Goal: Navigation & Orientation: Find specific page/section

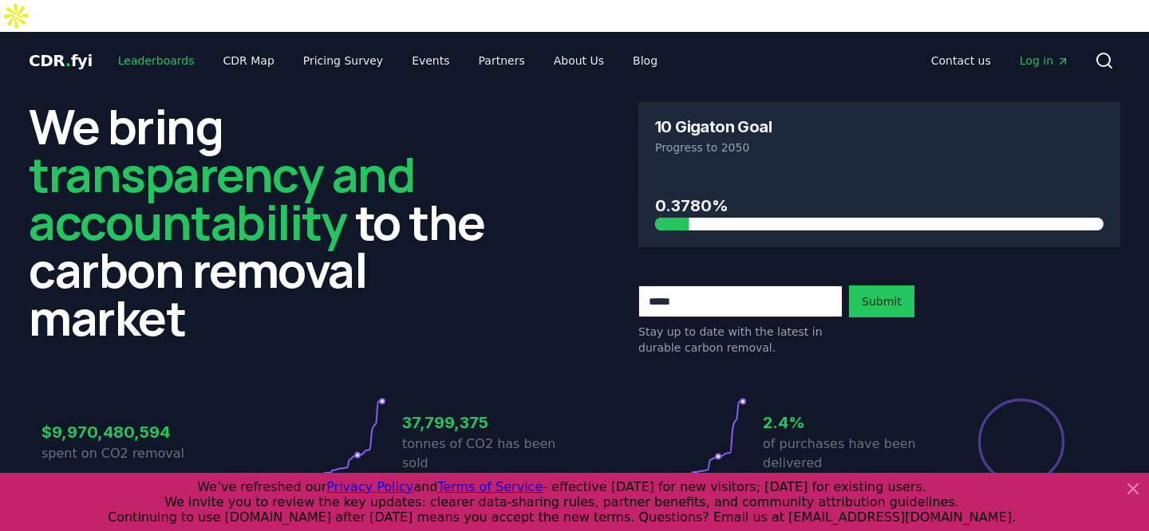
click at [136, 46] on link "Leaderboards" at bounding box center [156, 60] width 102 height 29
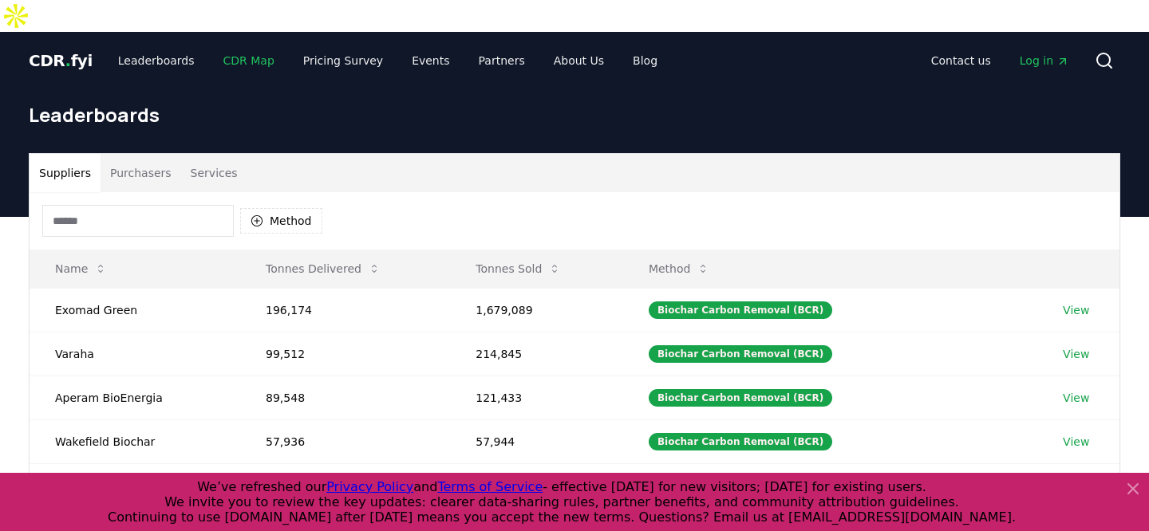
click at [250, 46] on link "CDR Map" at bounding box center [249, 60] width 77 height 29
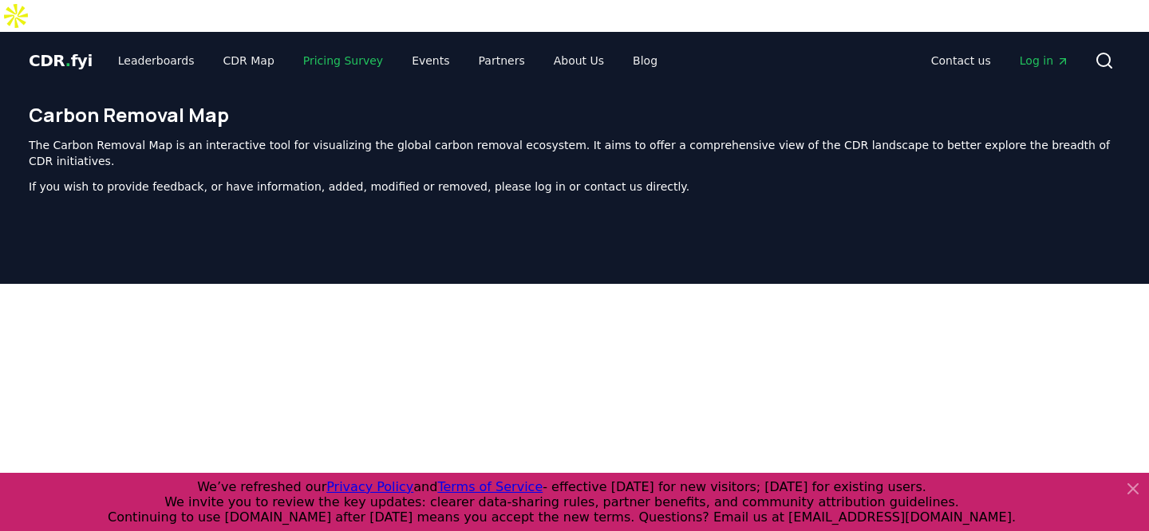
click at [334, 46] on link "Pricing Survey" at bounding box center [342, 60] width 105 height 29
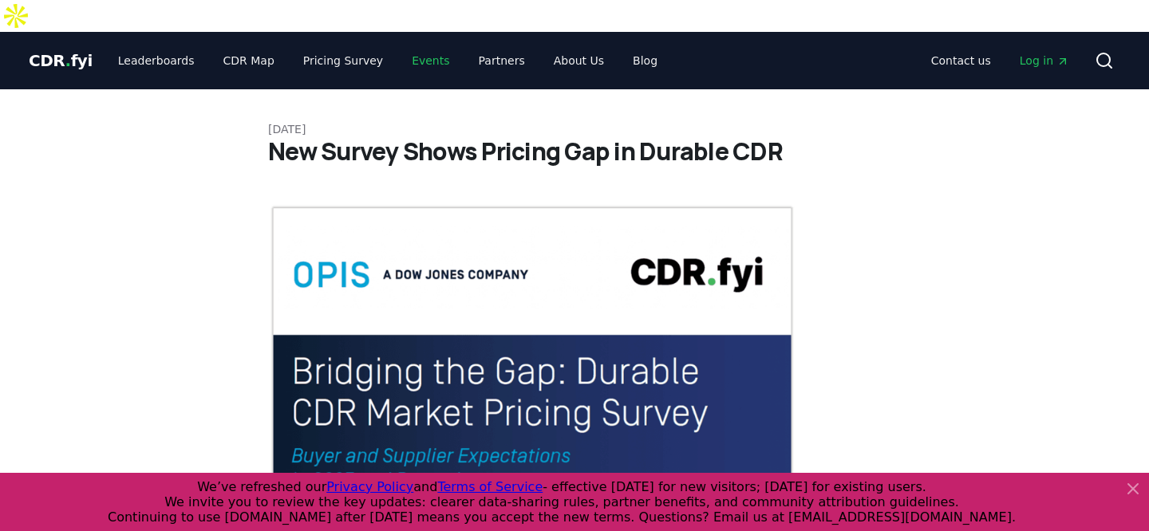
click at [413, 46] on link "Events" at bounding box center [430, 60] width 63 height 29
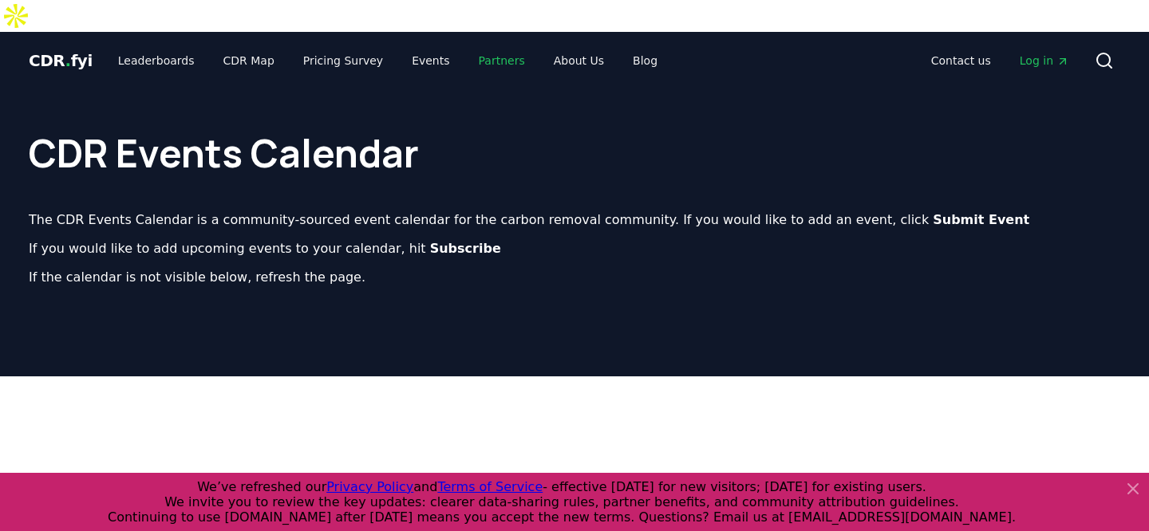
click at [495, 46] on link "Partners" at bounding box center [502, 60] width 72 height 29
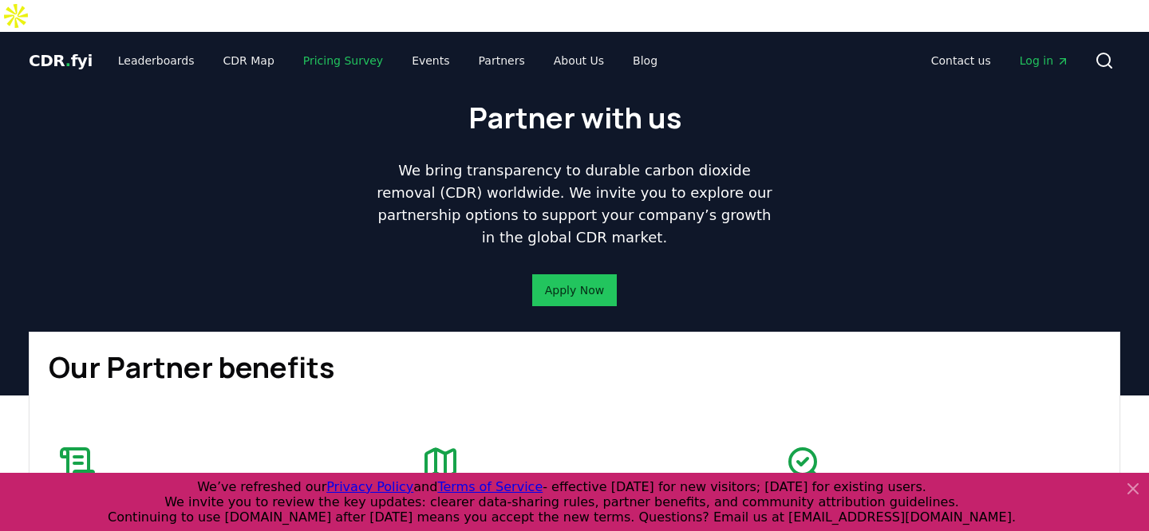
click at [315, 46] on link "Pricing Survey" at bounding box center [342, 60] width 105 height 29
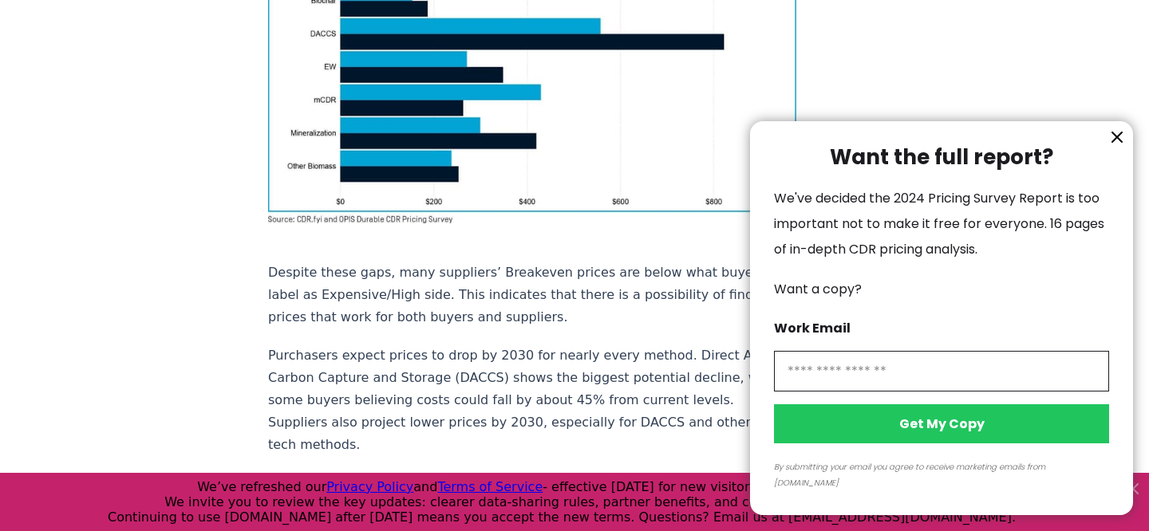
scroll to position [1465, 0]
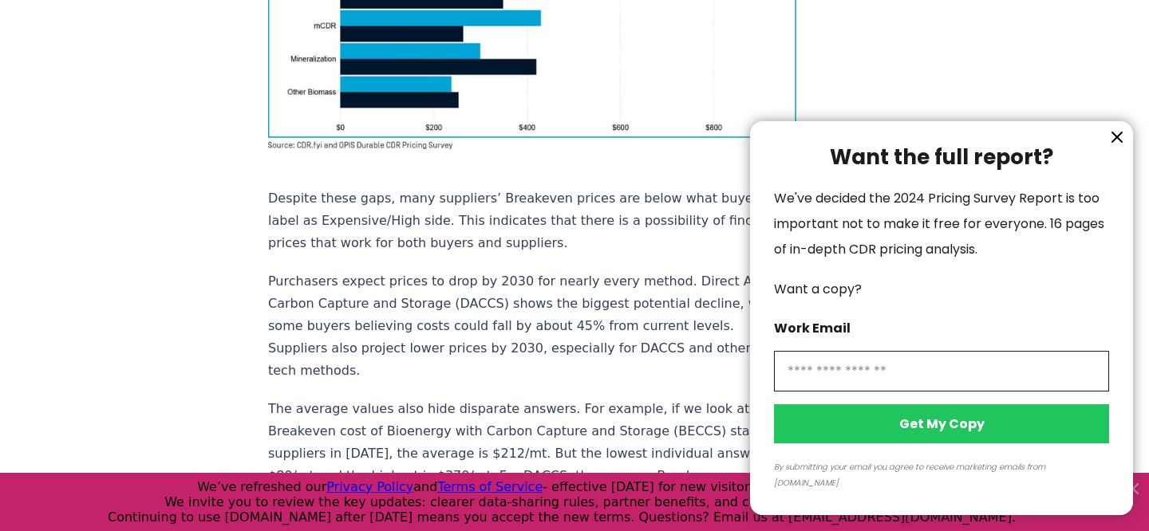
click at [1119, 142] on icon "information" at bounding box center [1117, 137] width 10 height 10
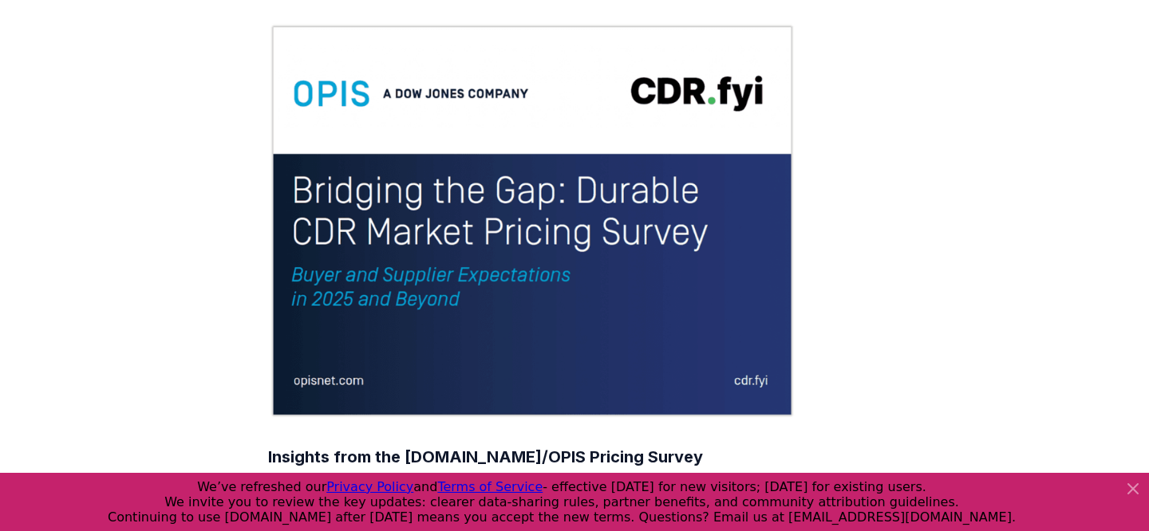
scroll to position [0, 0]
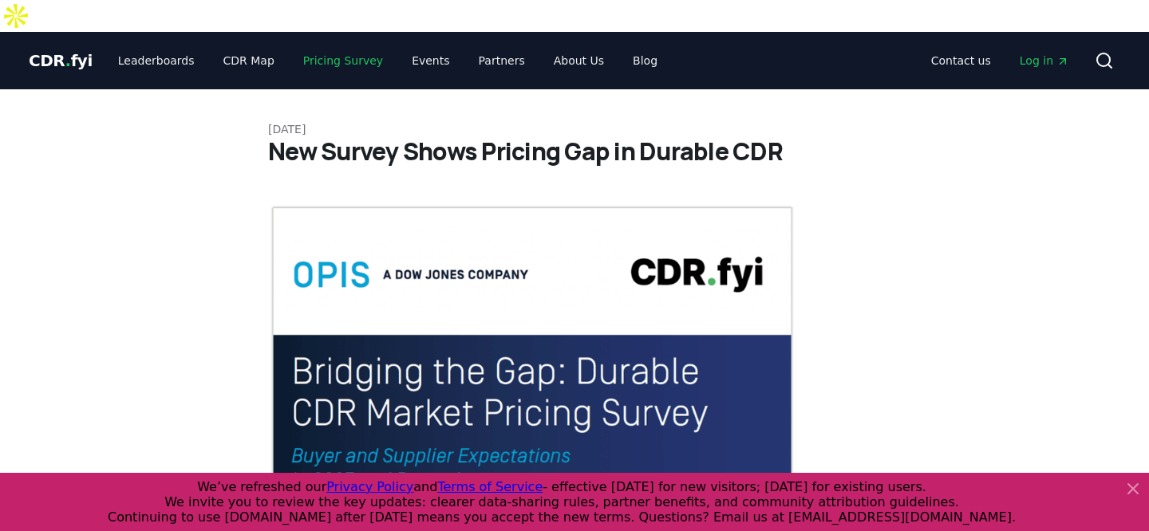
click at [339, 46] on link "Pricing Survey" at bounding box center [342, 60] width 105 height 29
click at [349, 46] on link "Pricing Survey" at bounding box center [342, 60] width 105 height 29
click at [236, 46] on link "CDR Map" at bounding box center [249, 60] width 77 height 29
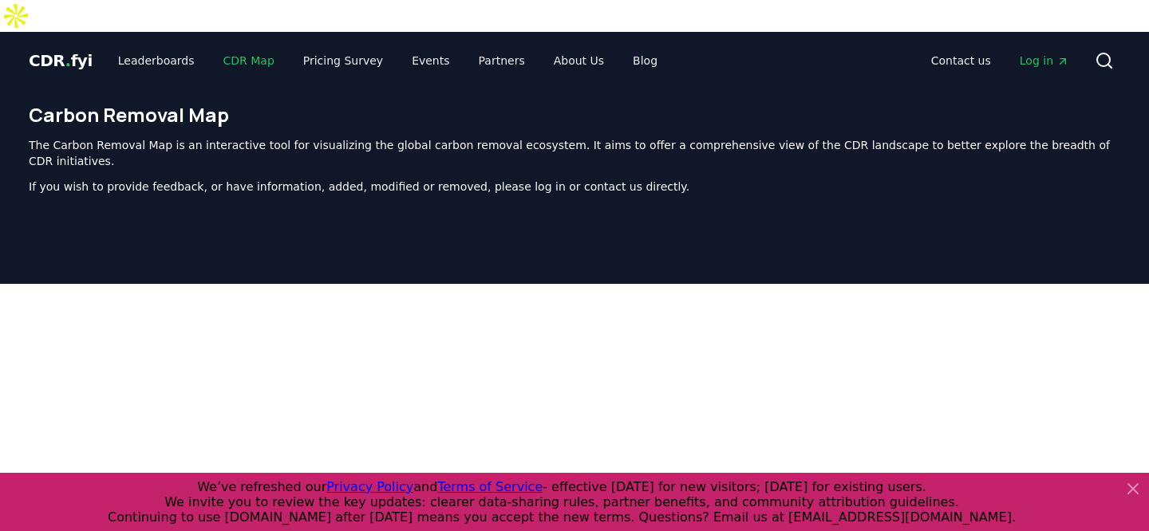
click at [236, 46] on link "CDR Map" at bounding box center [249, 60] width 77 height 29
click at [152, 46] on link "Leaderboards" at bounding box center [156, 60] width 102 height 29
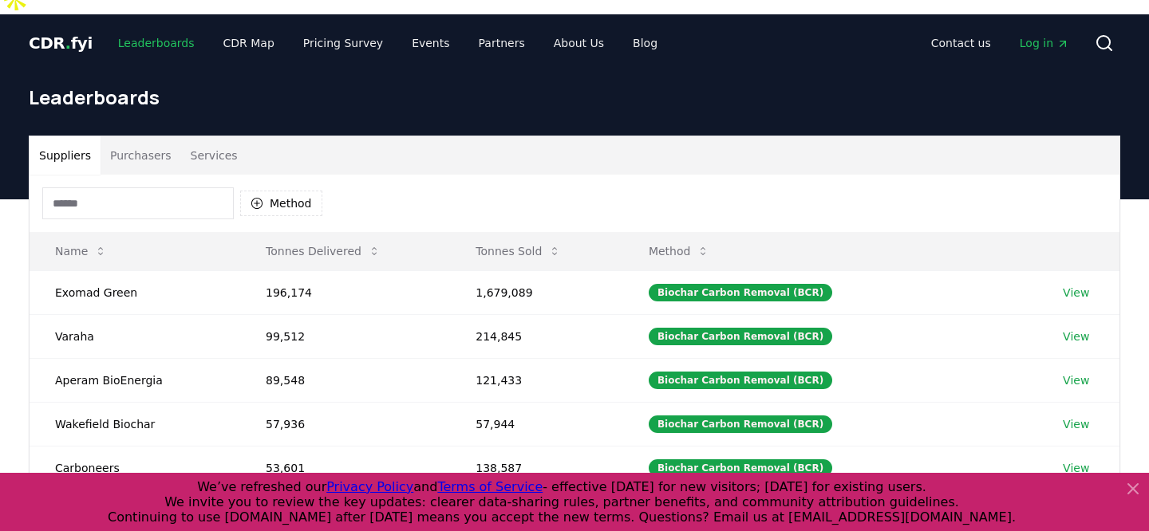
scroll to position [17, 0]
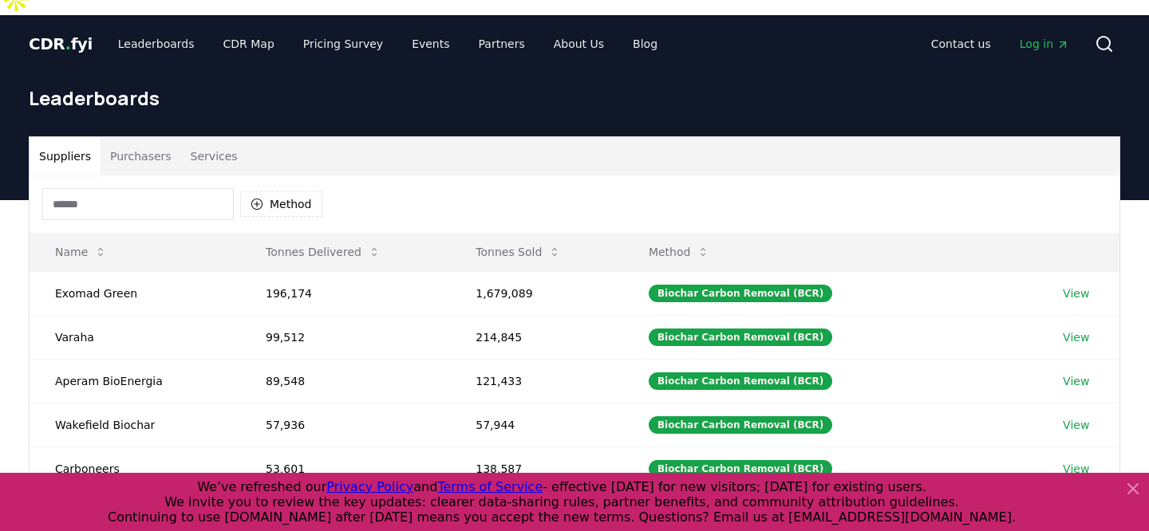
click at [202, 188] on input at bounding box center [137, 204] width 191 height 32
click at [294, 191] on button "Method" at bounding box center [281, 204] width 82 height 26
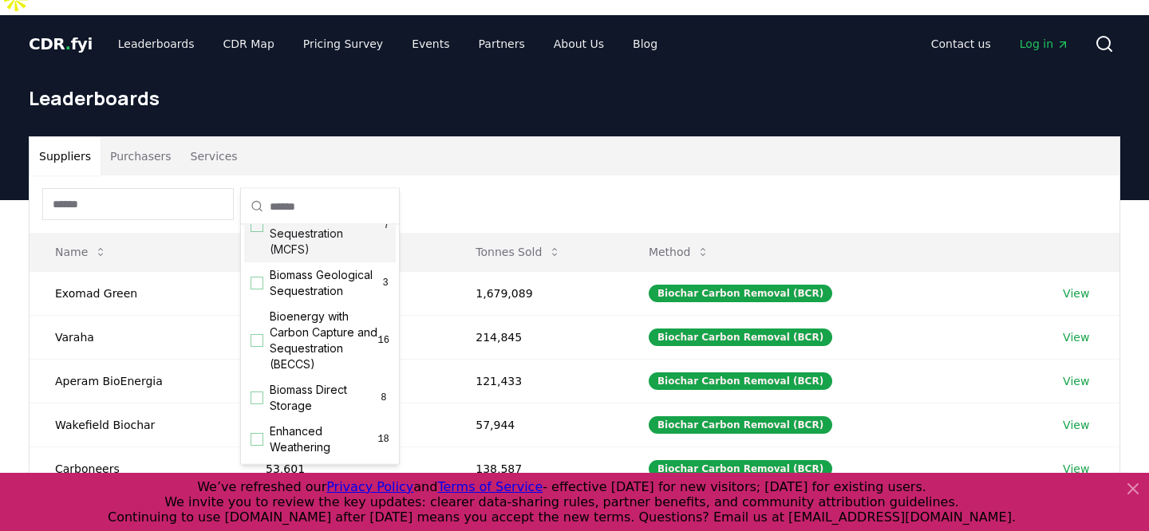
scroll to position [0, 0]
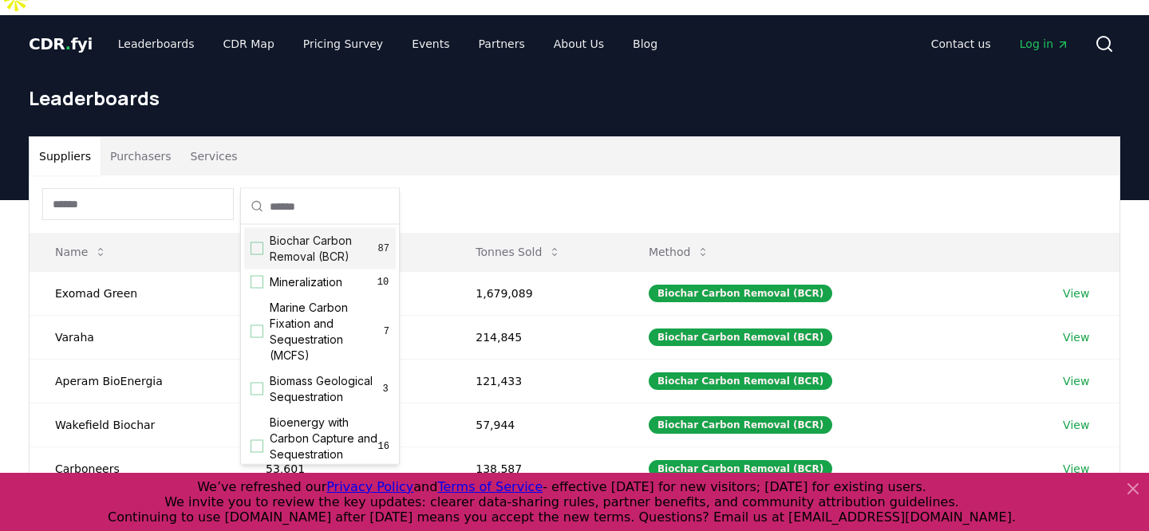
click at [419, 175] on div "Method" at bounding box center [575, 203] width 1090 height 57
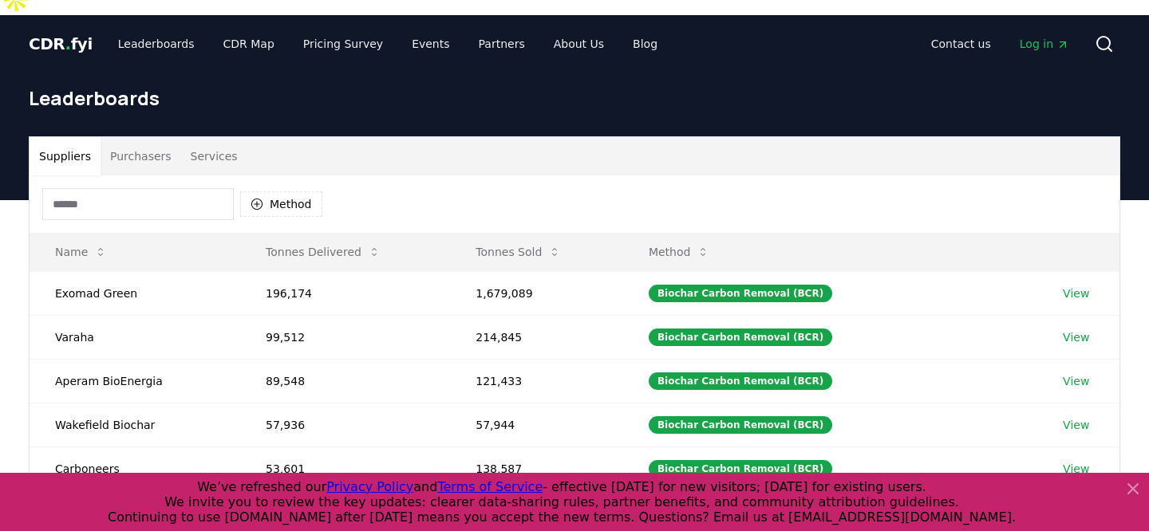
click at [132, 137] on button "Purchasers" at bounding box center [141, 156] width 81 height 38
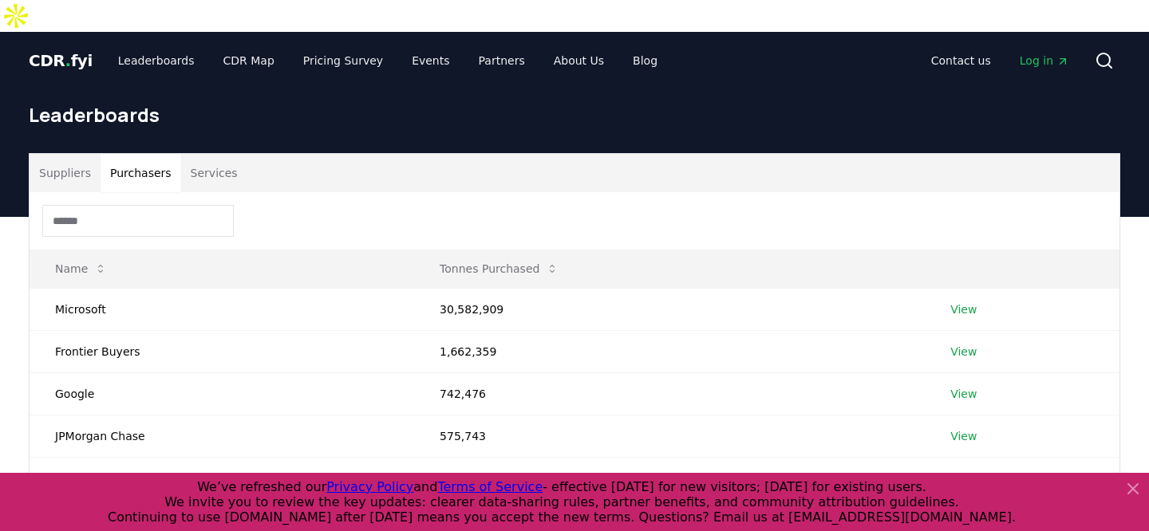
click at [205, 154] on button "Services" at bounding box center [214, 173] width 66 height 38
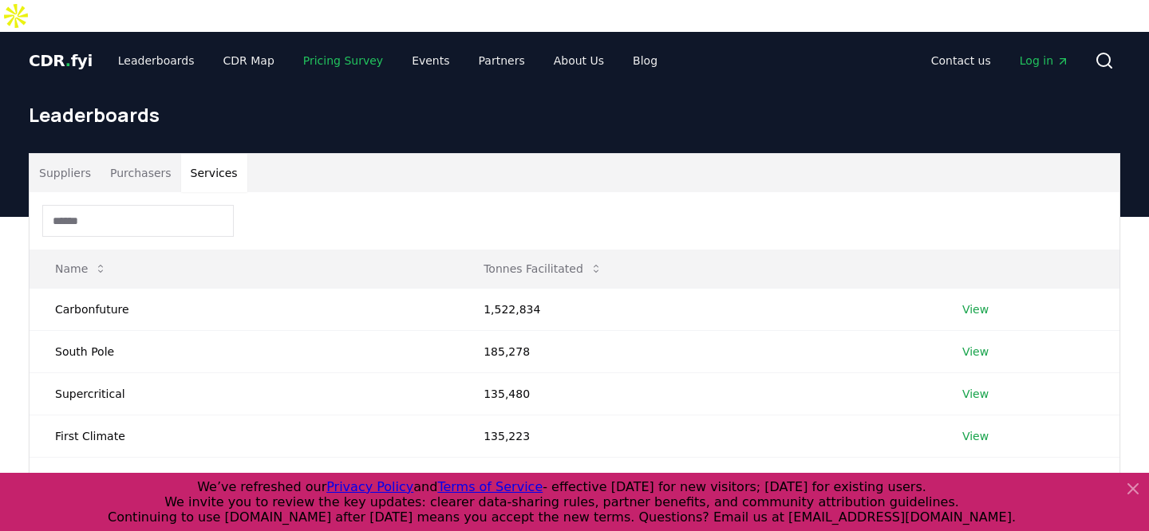
click at [326, 46] on link "Pricing Survey" at bounding box center [342, 60] width 105 height 29
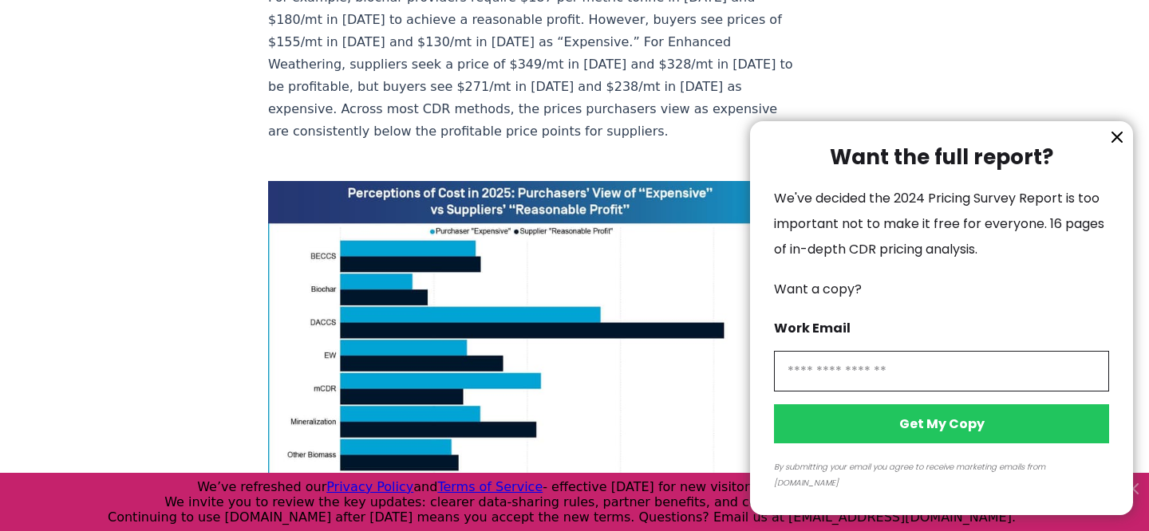
scroll to position [1110, 0]
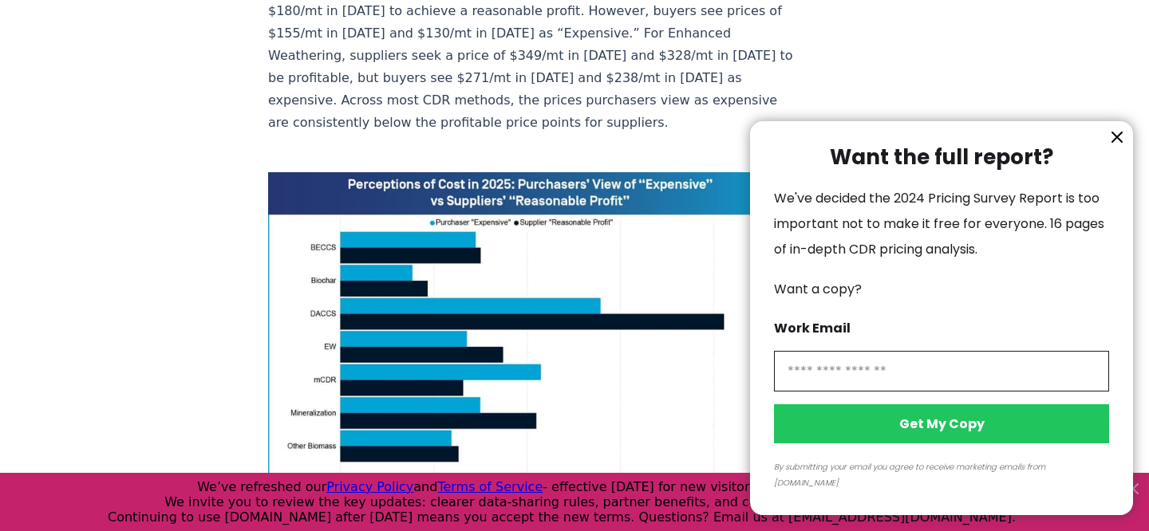
click at [1123, 147] on icon "information" at bounding box center [1116, 137] width 19 height 19
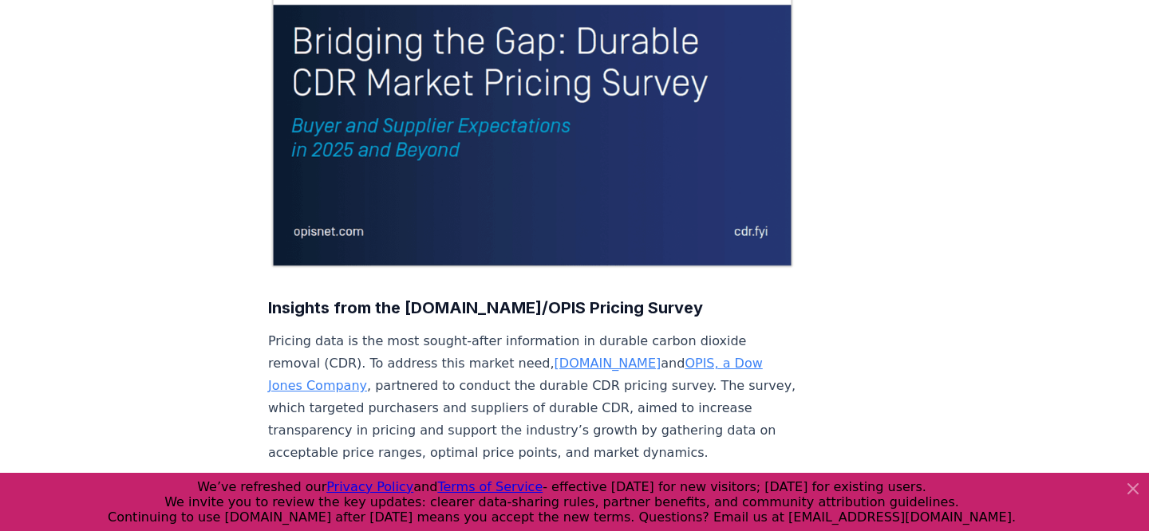
scroll to position [0, 0]
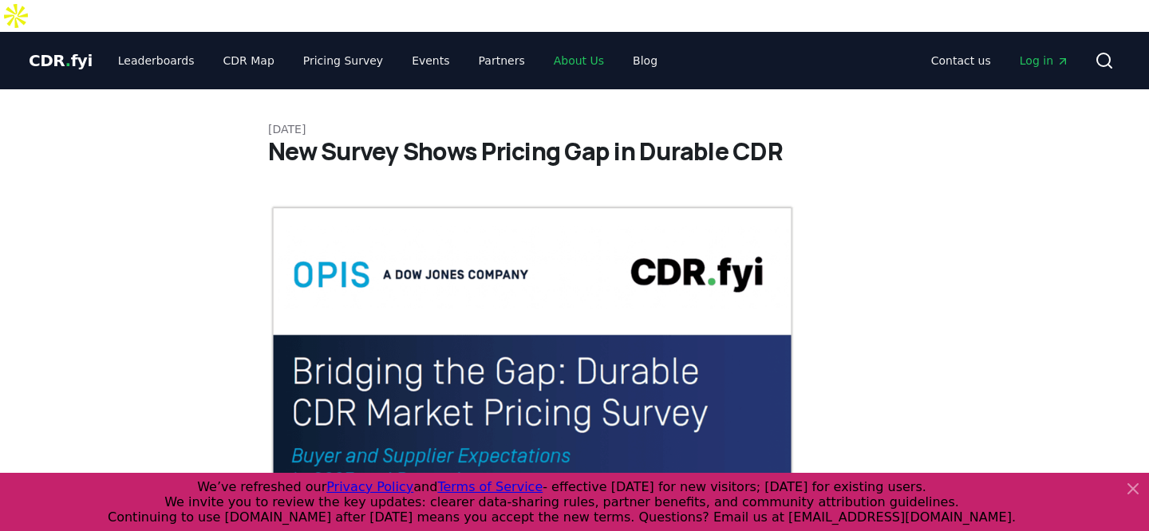
click at [558, 46] on link "About Us" at bounding box center [579, 60] width 76 height 29
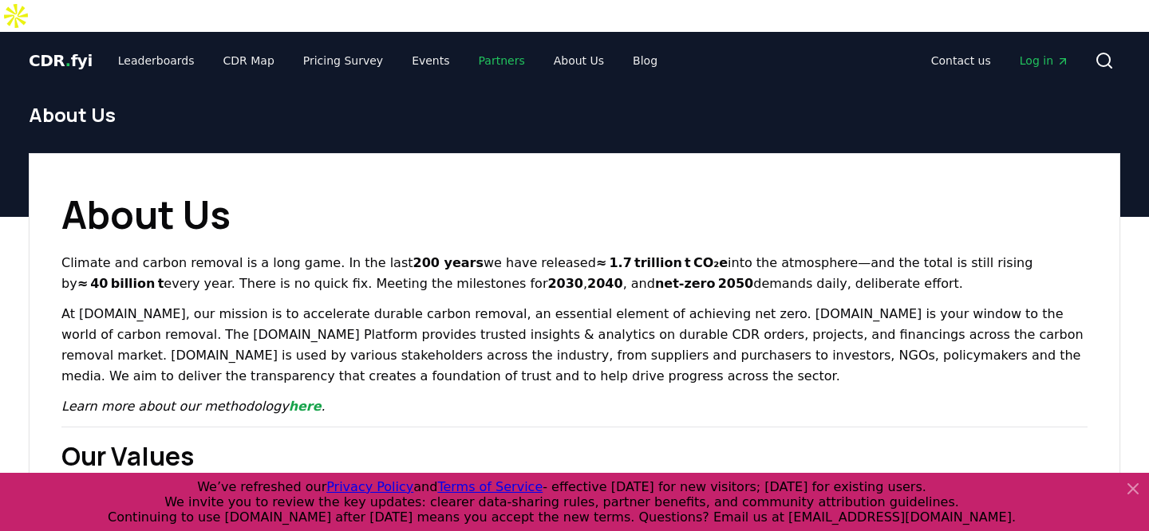
click at [490, 46] on link "Partners" at bounding box center [502, 60] width 72 height 29
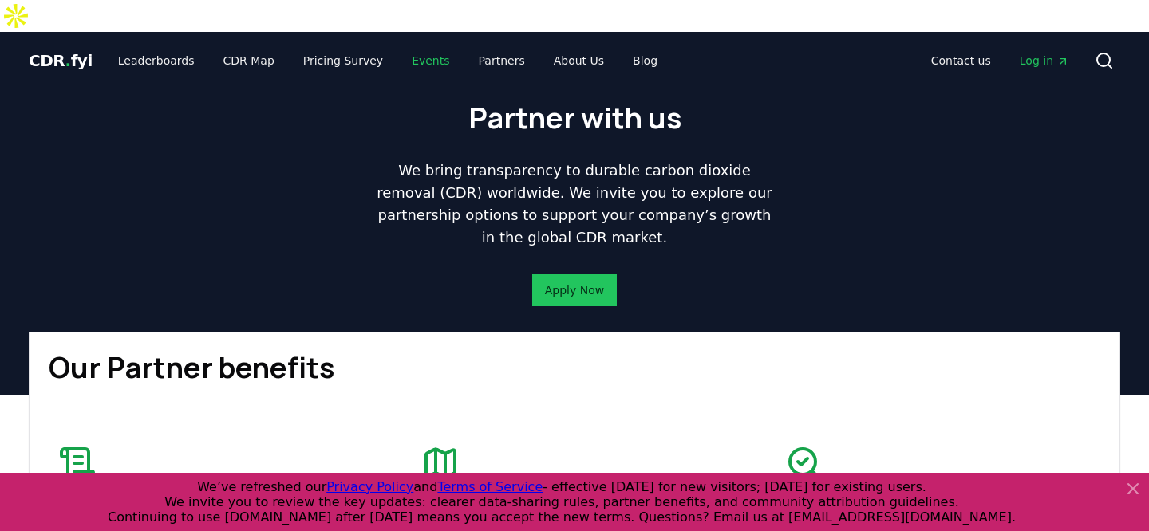
click at [404, 46] on link "Events" at bounding box center [430, 60] width 63 height 29
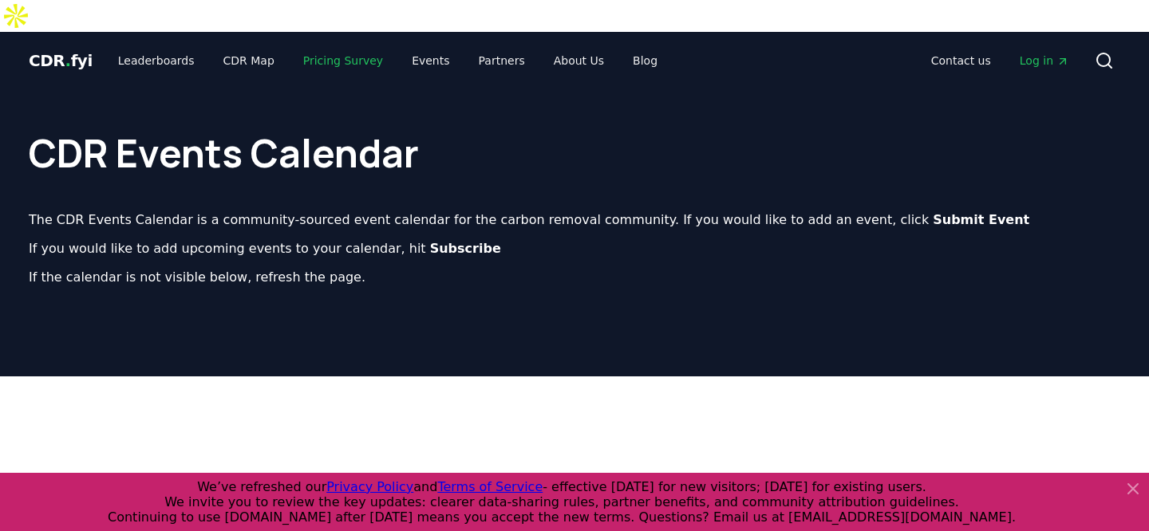
click at [336, 46] on link "Pricing Survey" at bounding box center [342, 60] width 105 height 29
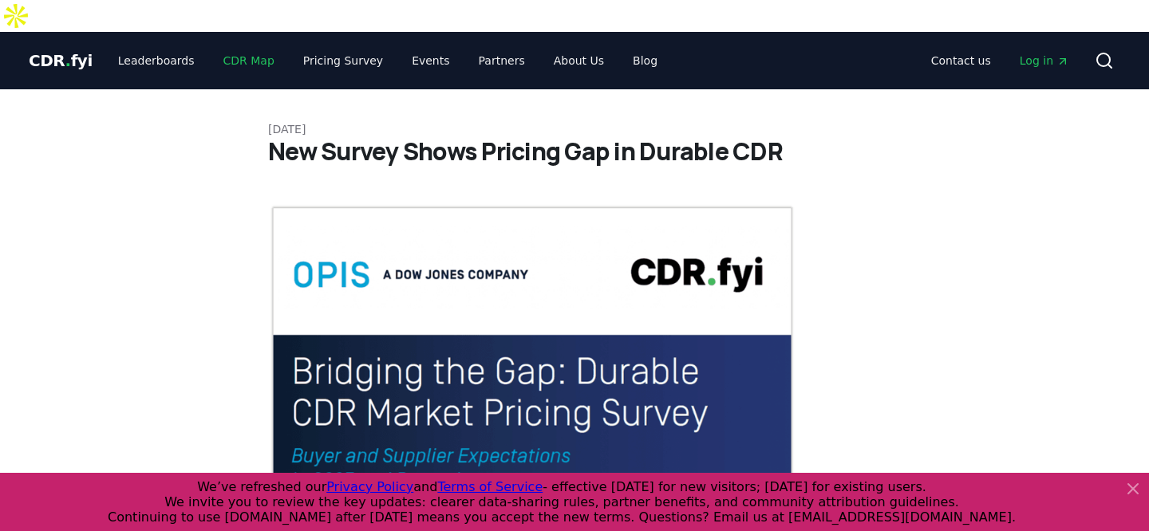
click at [245, 46] on link "CDR Map" at bounding box center [249, 60] width 77 height 29
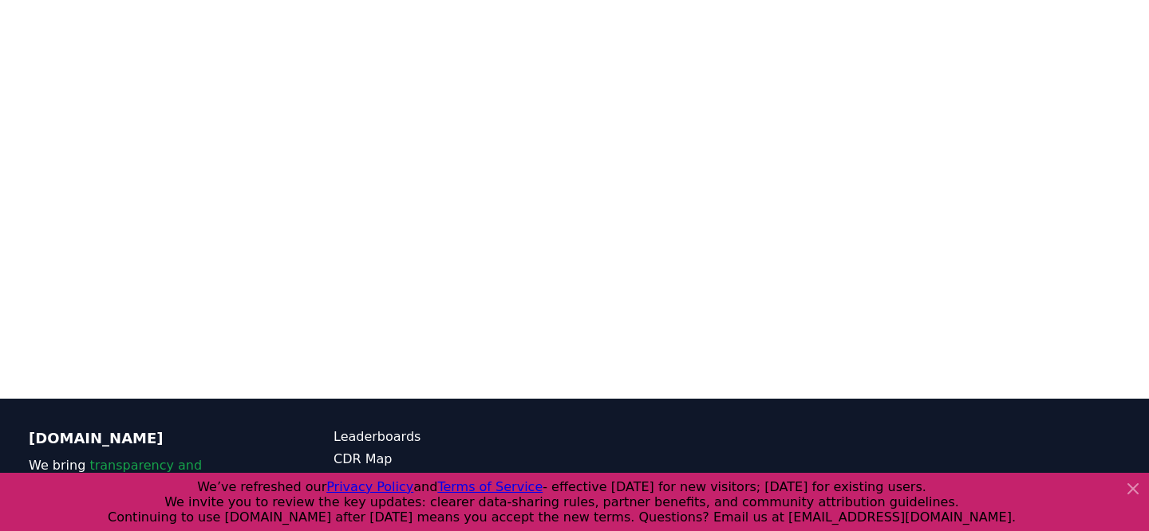
scroll to position [491, 0]
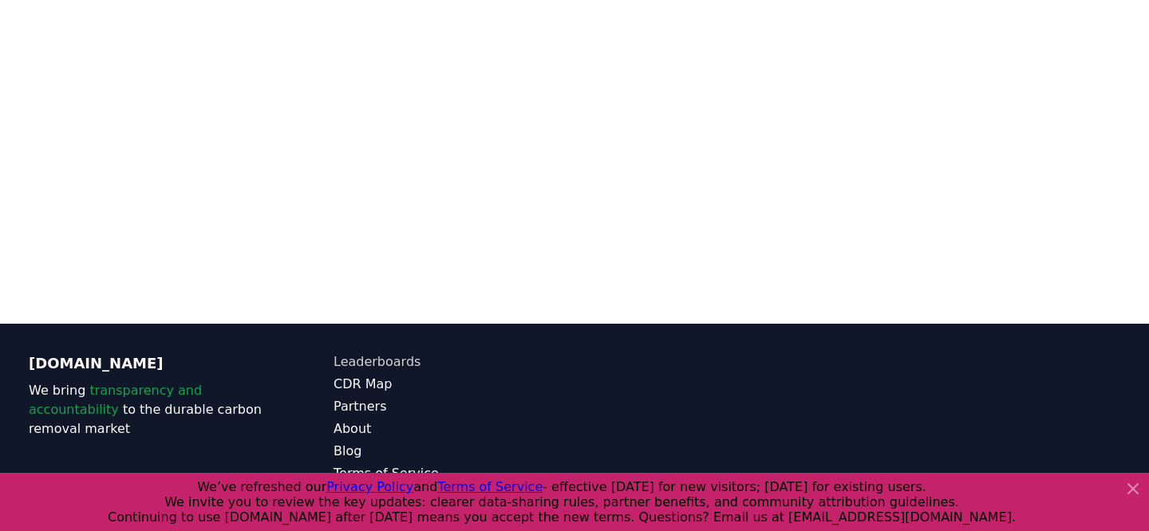
click at [388, 353] on link "Leaderboards" at bounding box center [453, 362] width 241 height 19
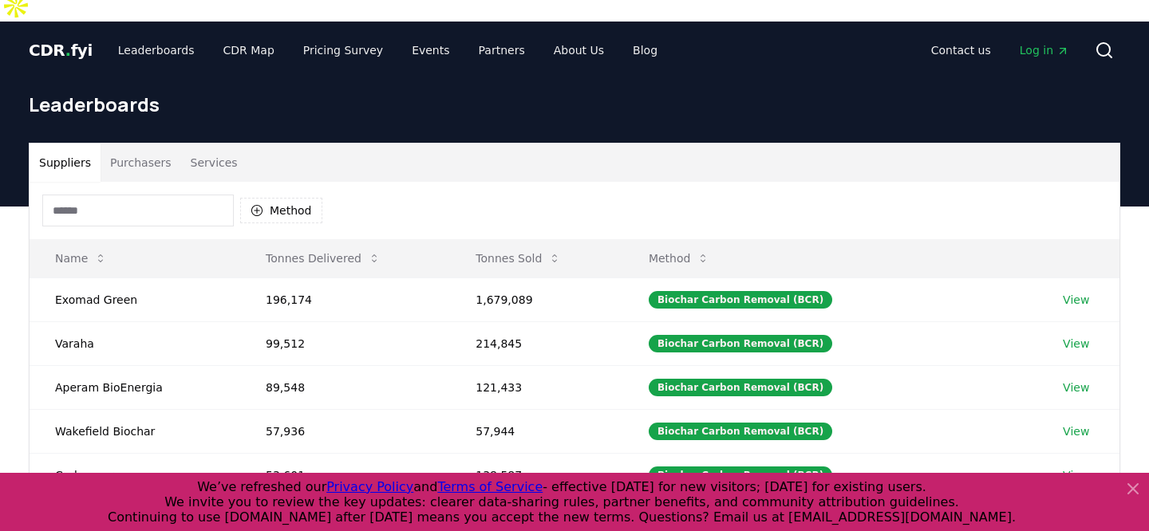
scroll to position [11, 0]
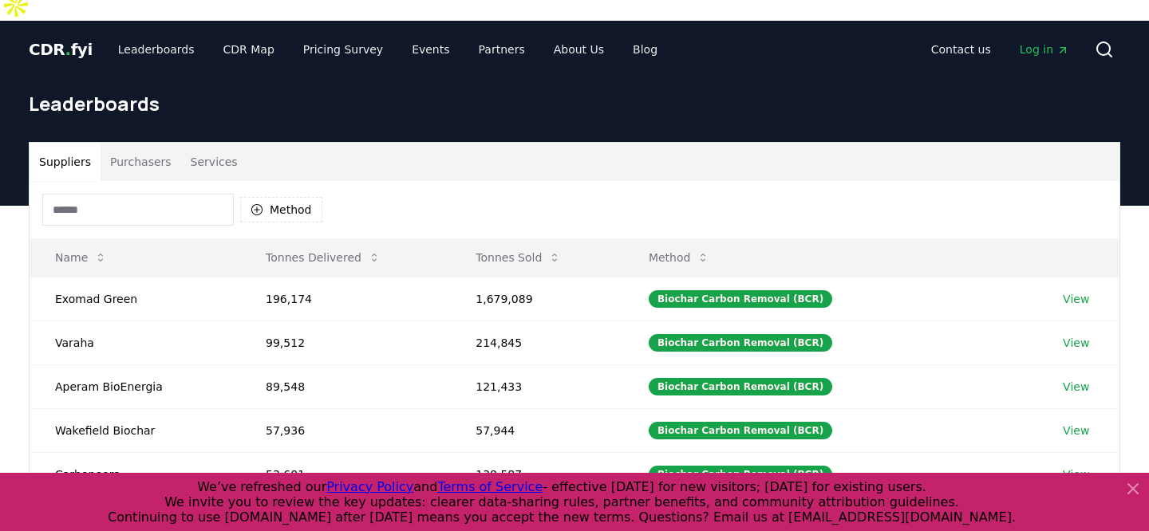
click at [203, 194] on input at bounding box center [137, 210] width 191 height 32
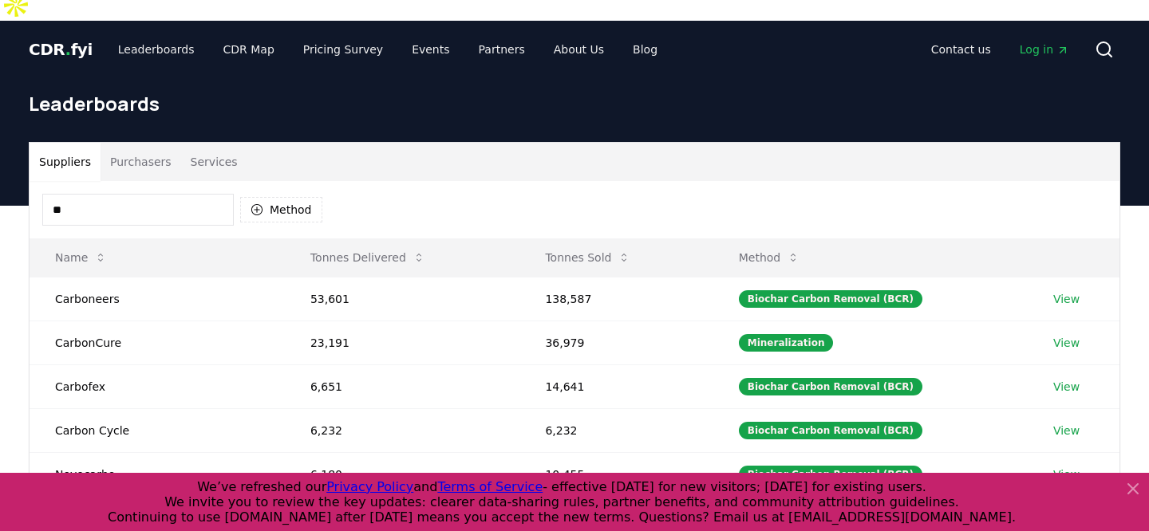
type input "*"
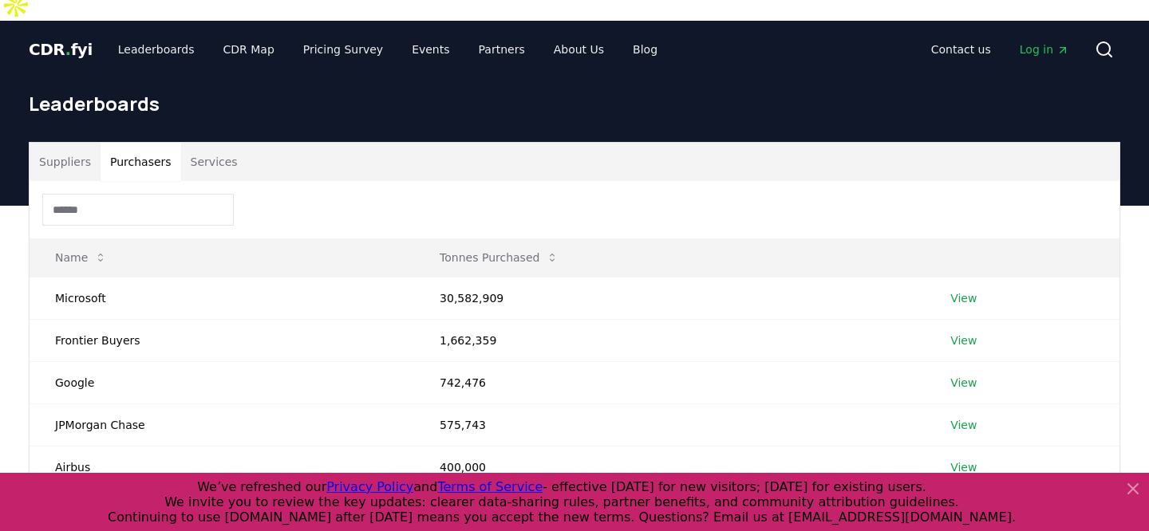
click at [134, 143] on button "Purchasers" at bounding box center [141, 162] width 81 height 38
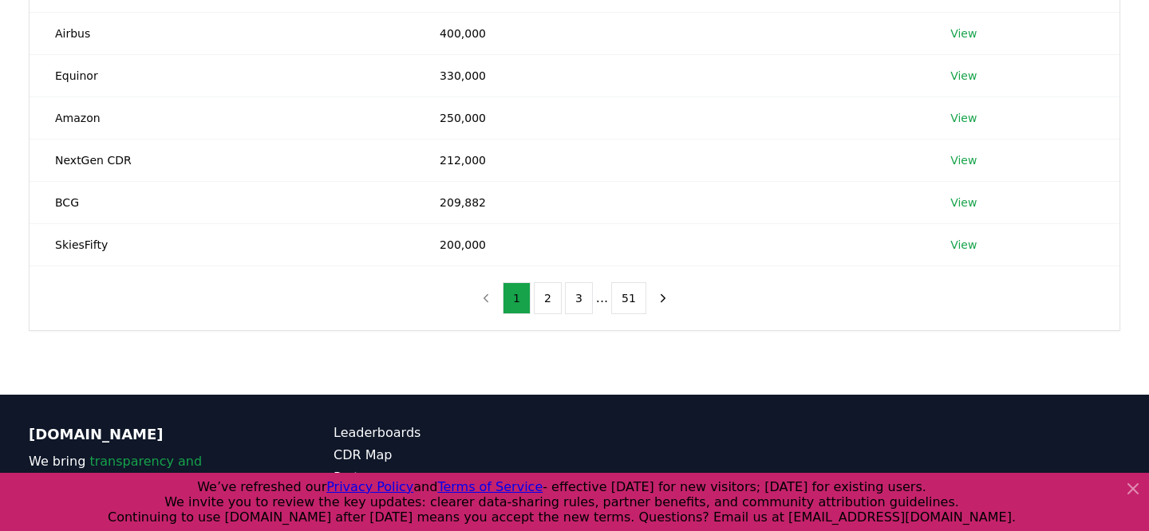
scroll to position [447, 0]
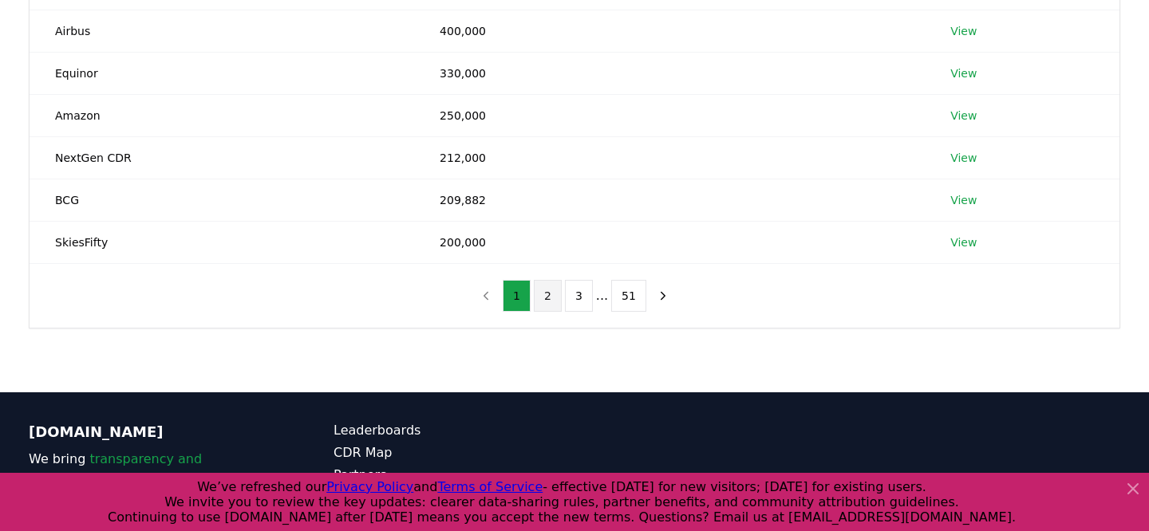
click at [542, 280] on button "2" at bounding box center [548, 296] width 28 height 32
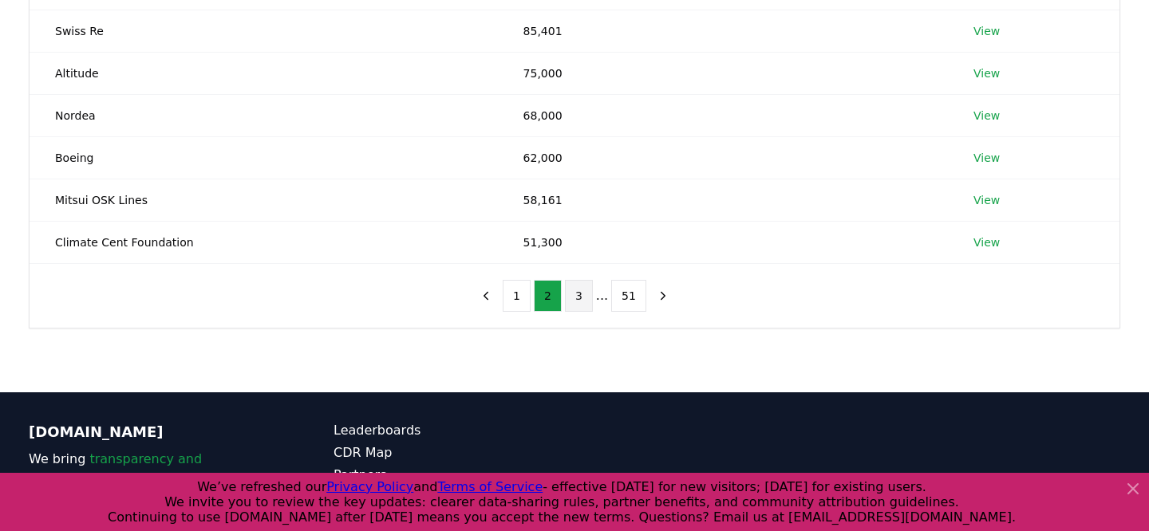
click at [584, 280] on button "3" at bounding box center [579, 296] width 28 height 32
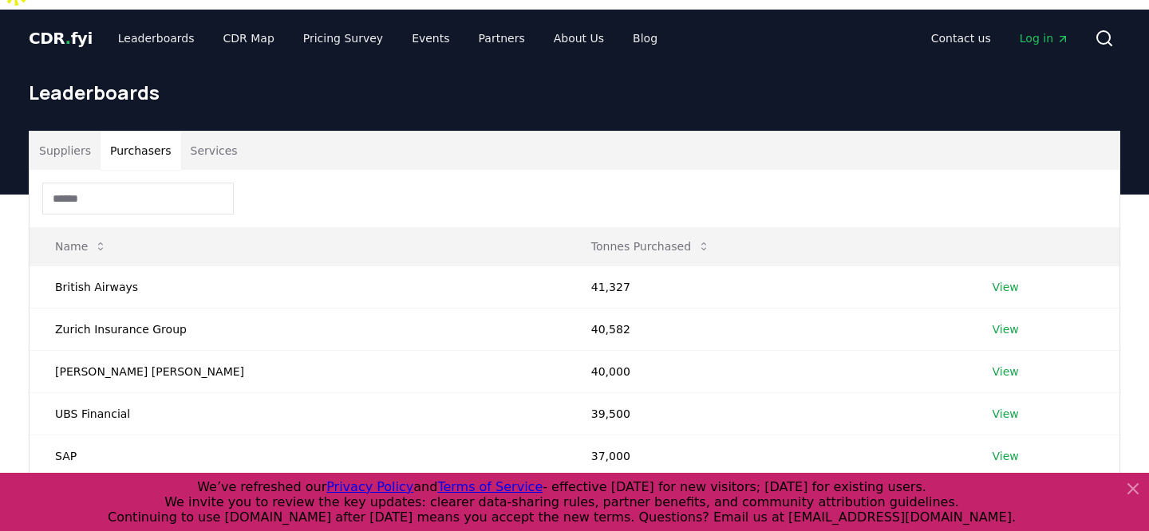
scroll to position [0, 0]
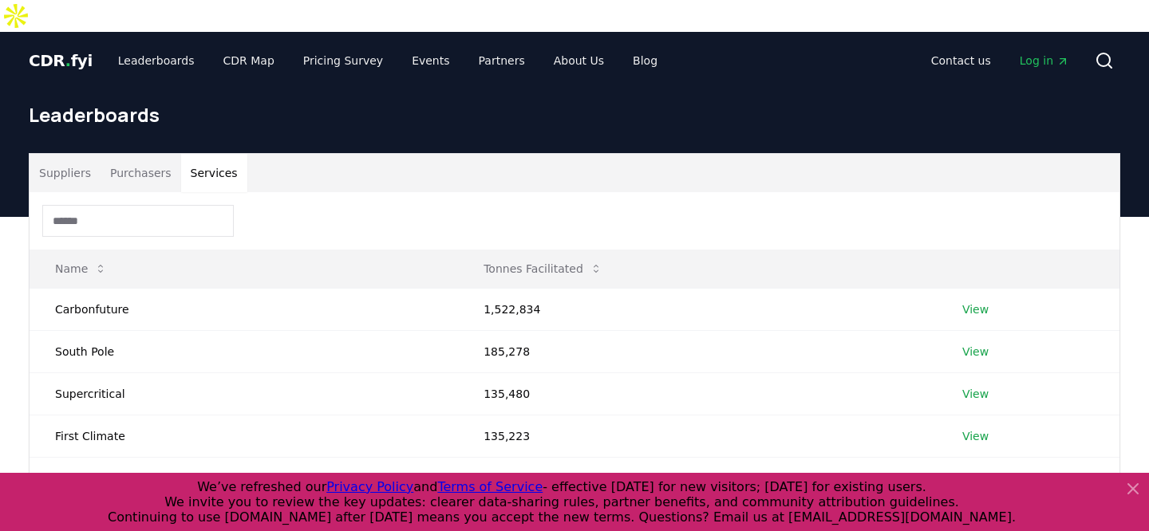
click at [218, 154] on button "Services" at bounding box center [214, 173] width 66 height 38
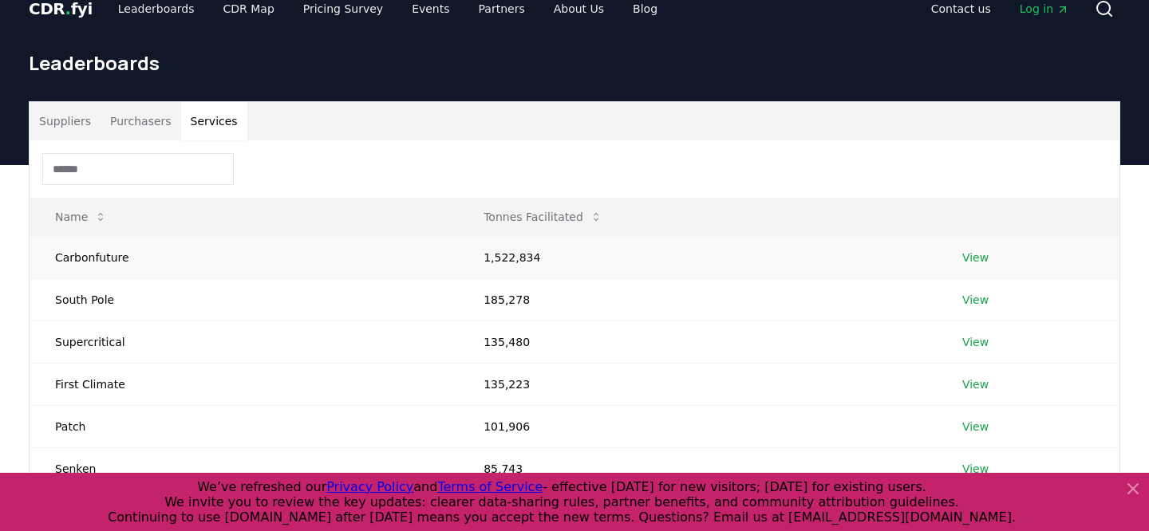
scroll to position [53, 0]
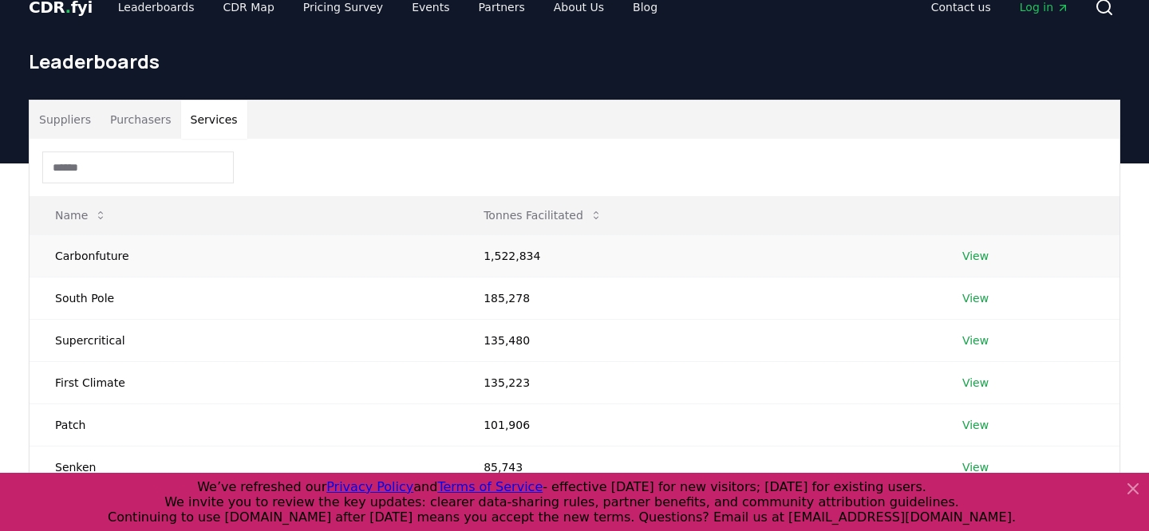
click at [976, 248] on link "View" at bounding box center [975, 256] width 26 height 16
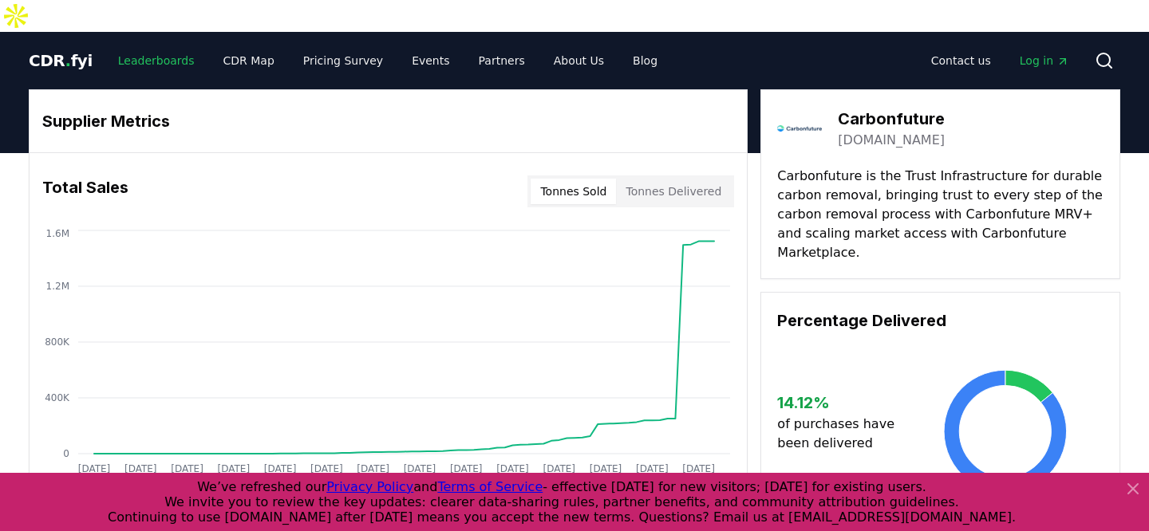
click at [144, 46] on link "Leaderboards" at bounding box center [156, 60] width 102 height 29
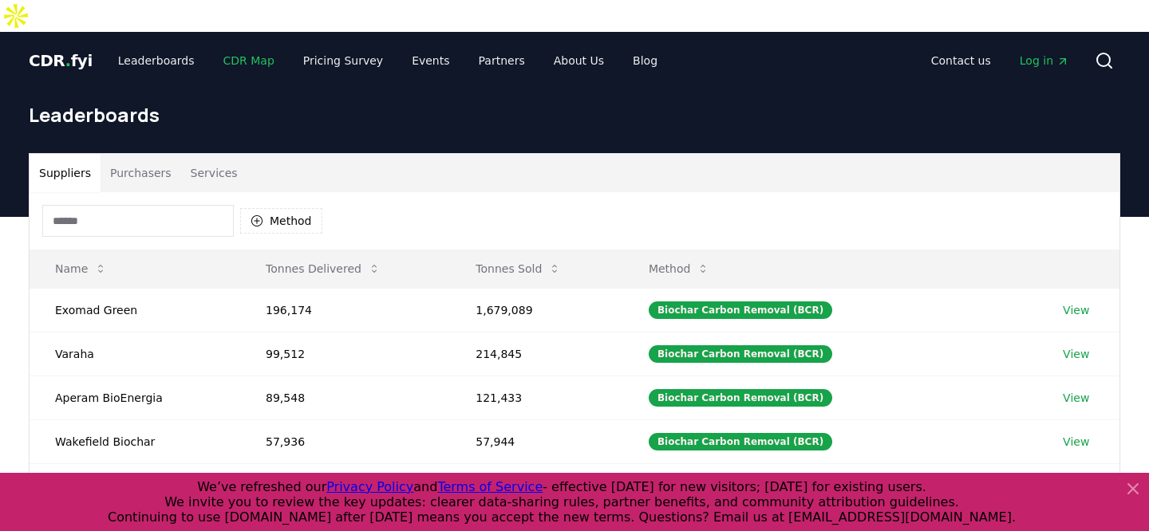
click at [224, 46] on link "CDR Map" at bounding box center [249, 60] width 77 height 29
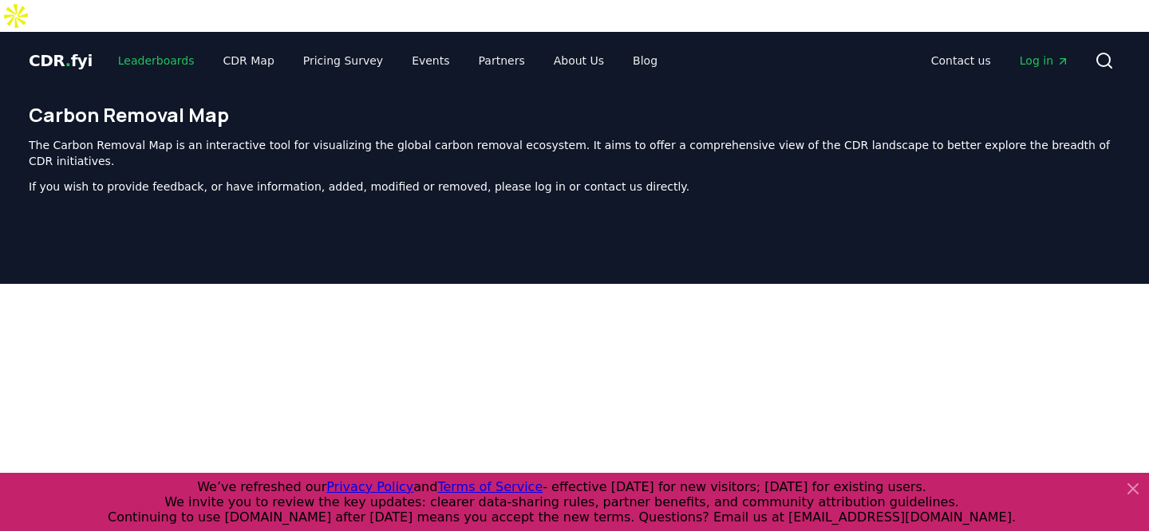
click at [156, 46] on link "Leaderboards" at bounding box center [156, 60] width 102 height 29
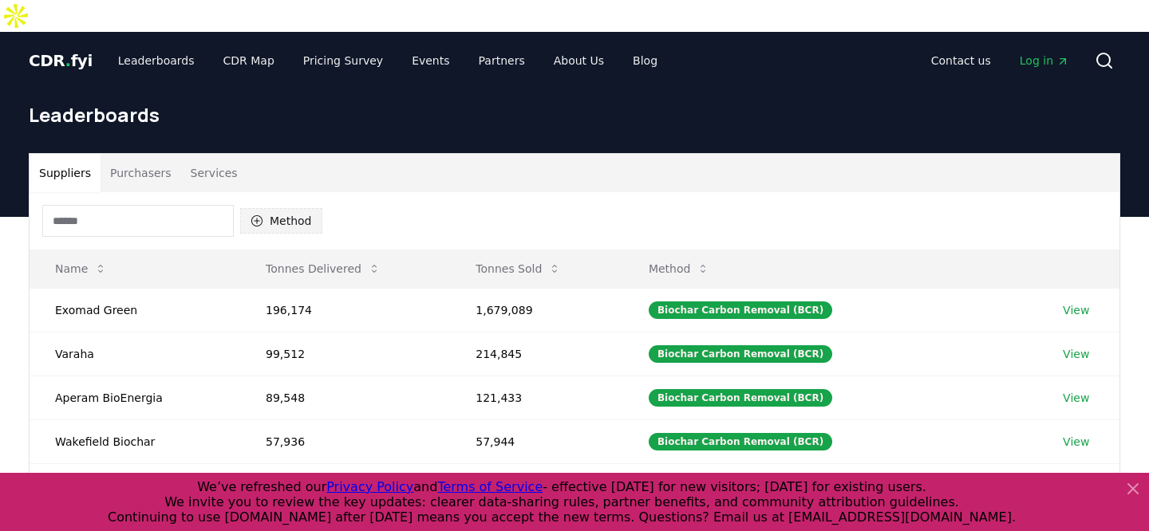
click at [278, 208] on button "Method" at bounding box center [281, 221] width 82 height 26
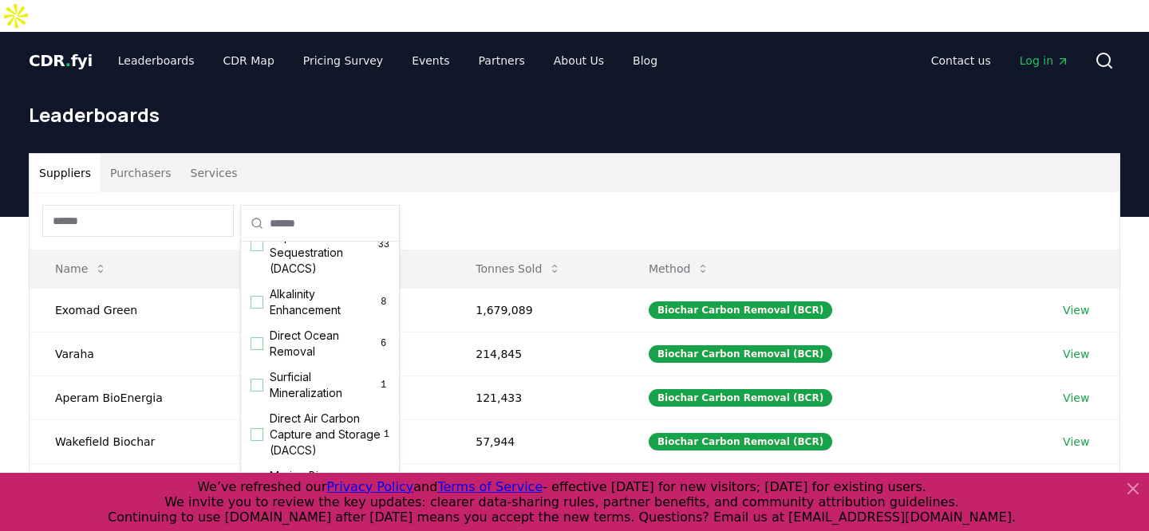
scroll to position [498, 0]
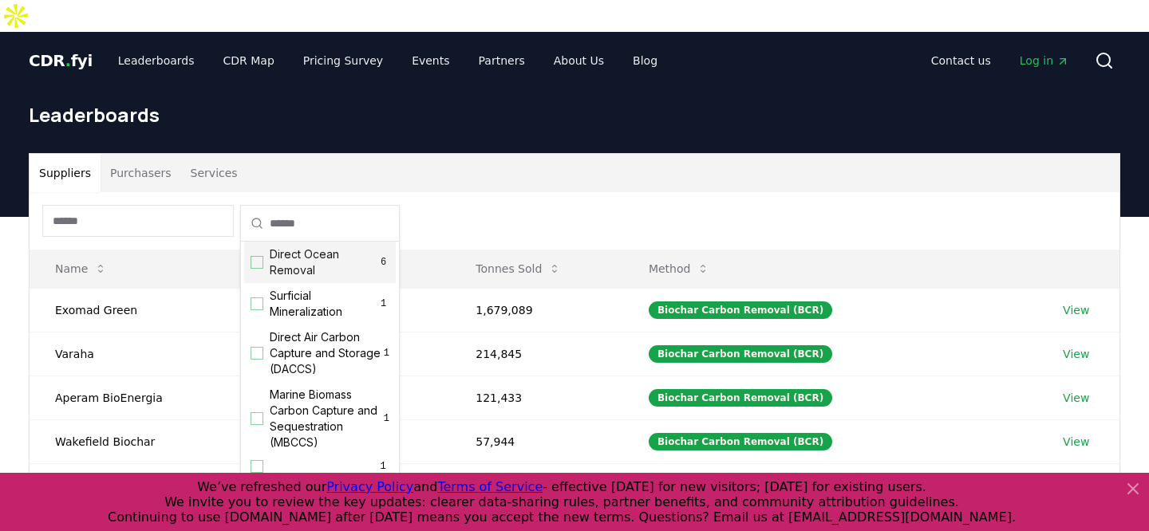
click at [455, 197] on div "Method" at bounding box center [575, 220] width 1090 height 57
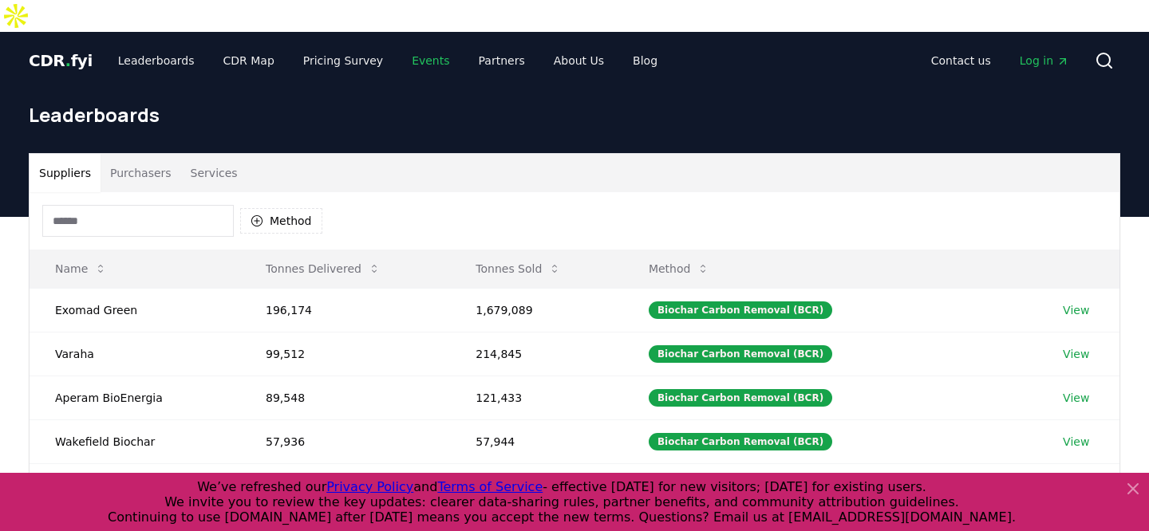
click at [411, 46] on link "Events" at bounding box center [430, 60] width 63 height 29
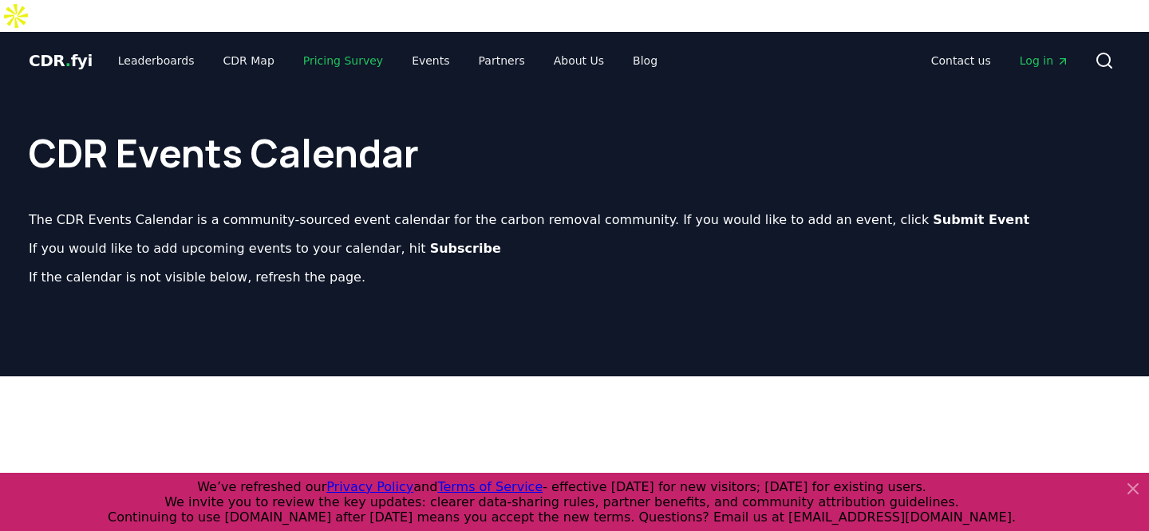
click at [328, 46] on link "Pricing Survey" at bounding box center [342, 60] width 105 height 29
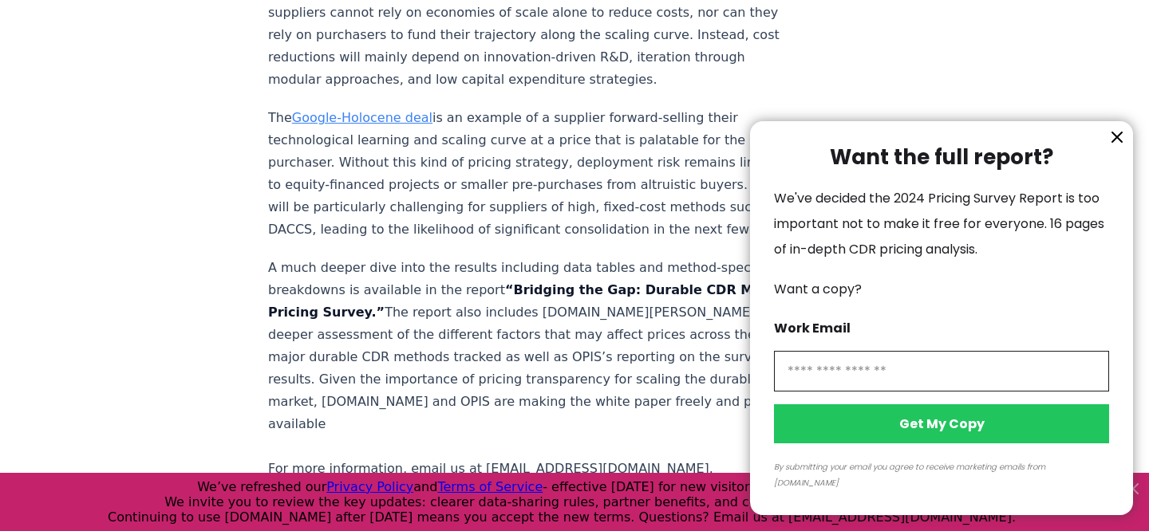
scroll to position [3006, 0]
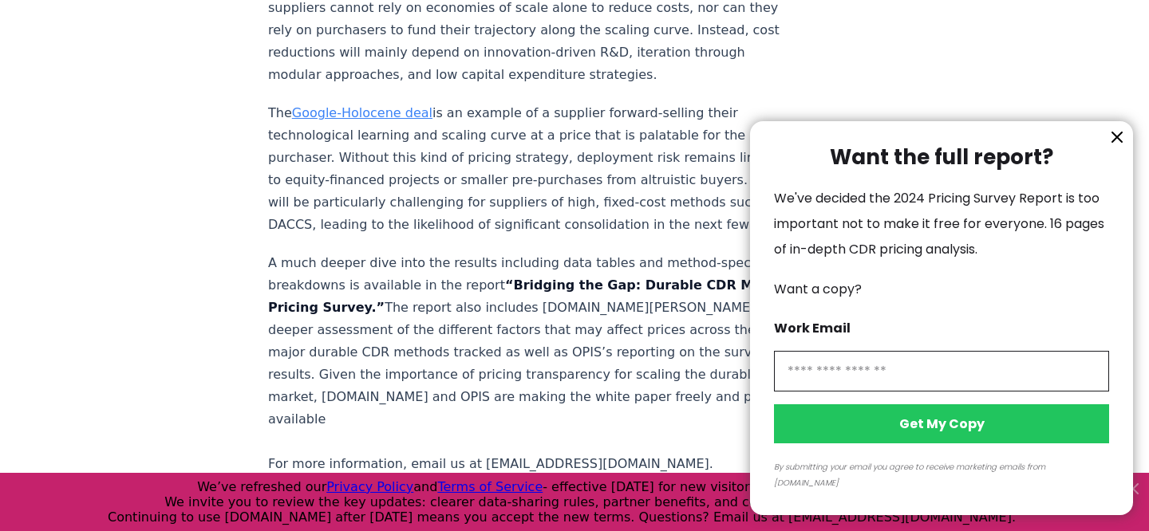
click at [1122, 147] on icon "information" at bounding box center [1116, 137] width 19 height 19
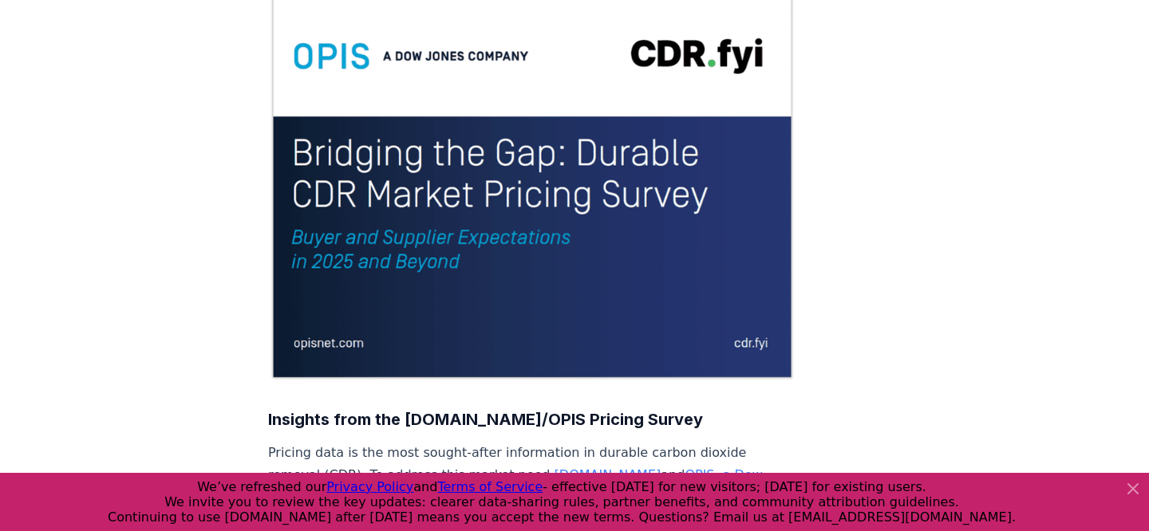
scroll to position [0, 0]
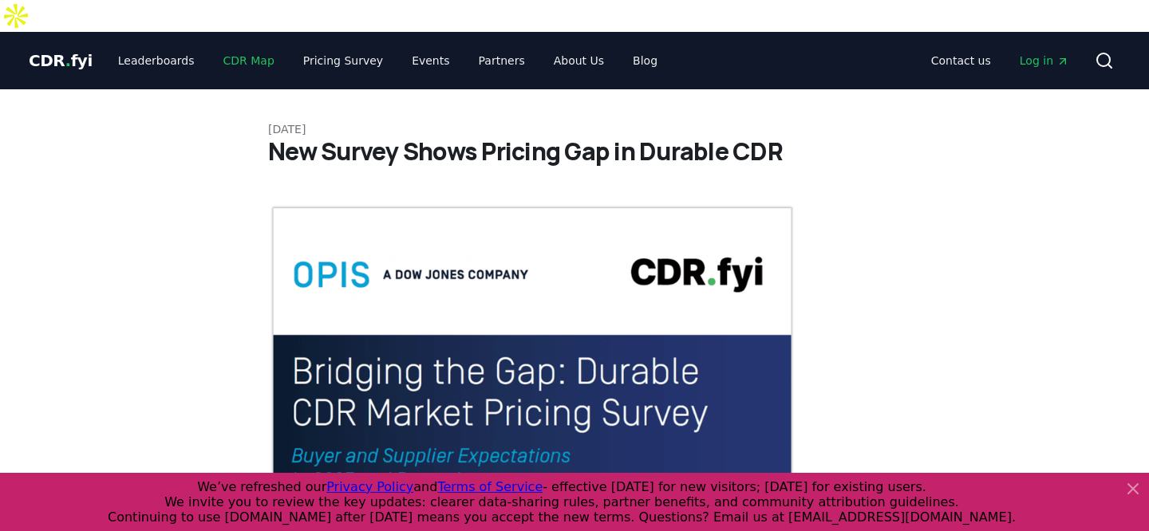
click at [240, 46] on link "CDR Map" at bounding box center [249, 60] width 77 height 29
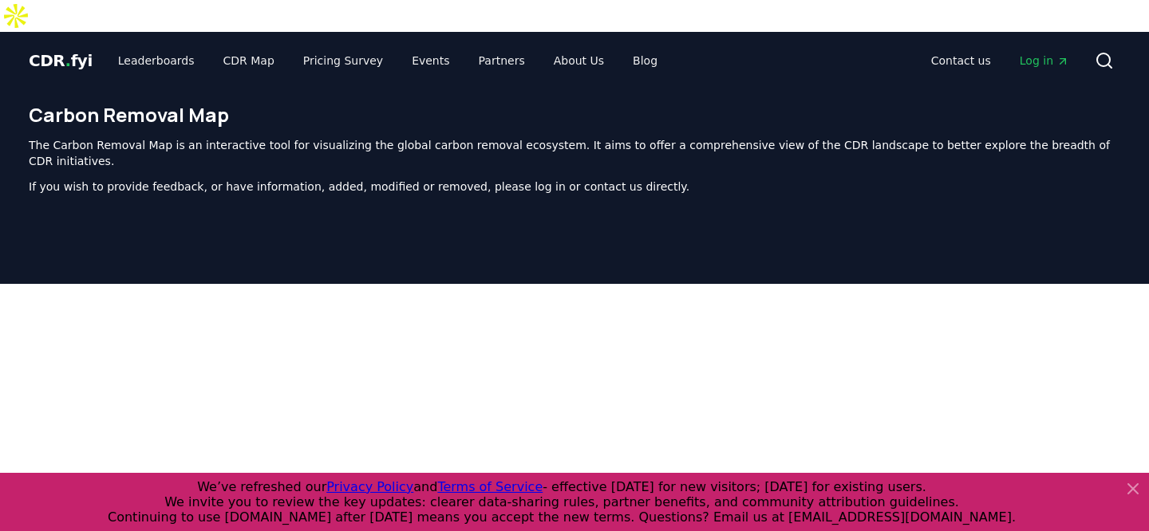
click at [1039, 53] on span "Log in" at bounding box center [1043, 61] width 49 height 16
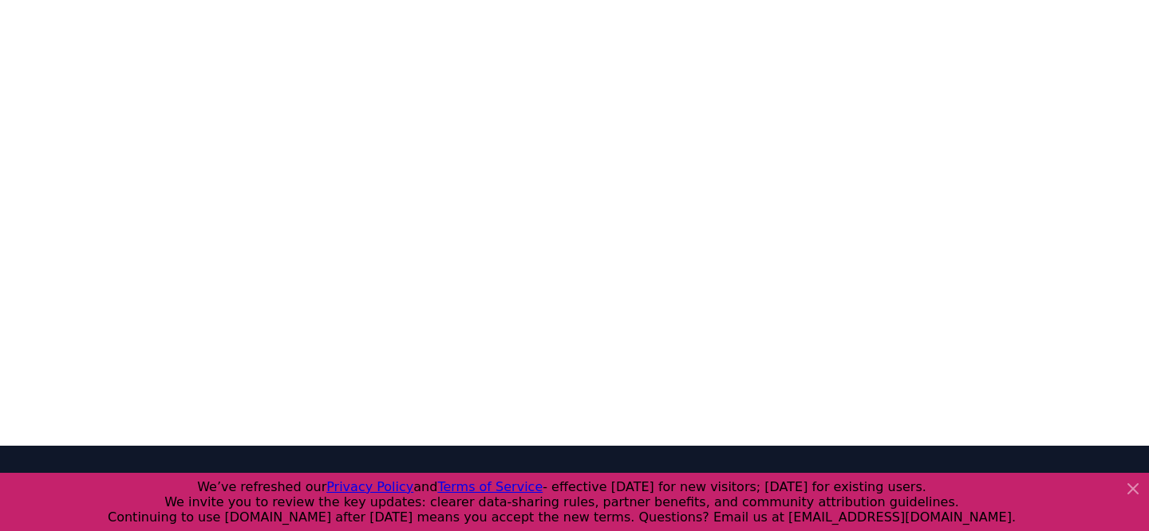
scroll to position [491, 0]
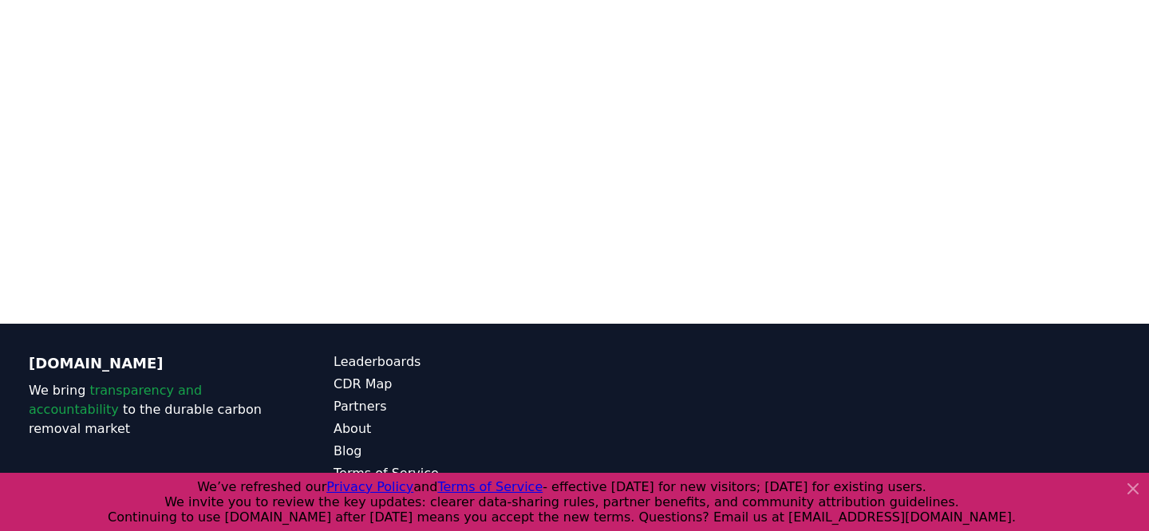
click at [434, 509] on link "Data Management Policy" at bounding box center [453, 518] width 241 height 19
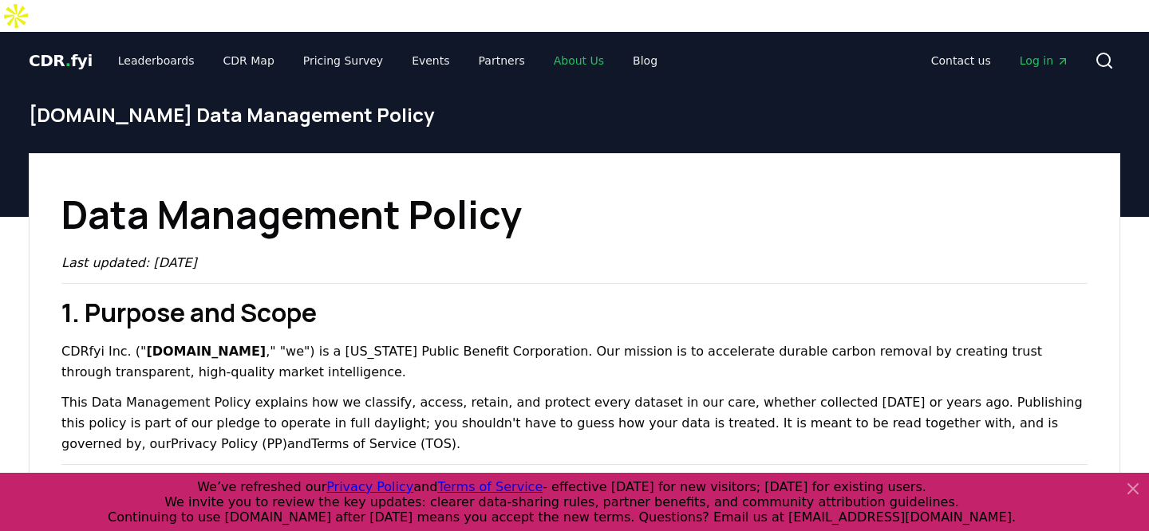
click at [554, 46] on link "About Us" at bounding box center [579, 60] width 76 height 29
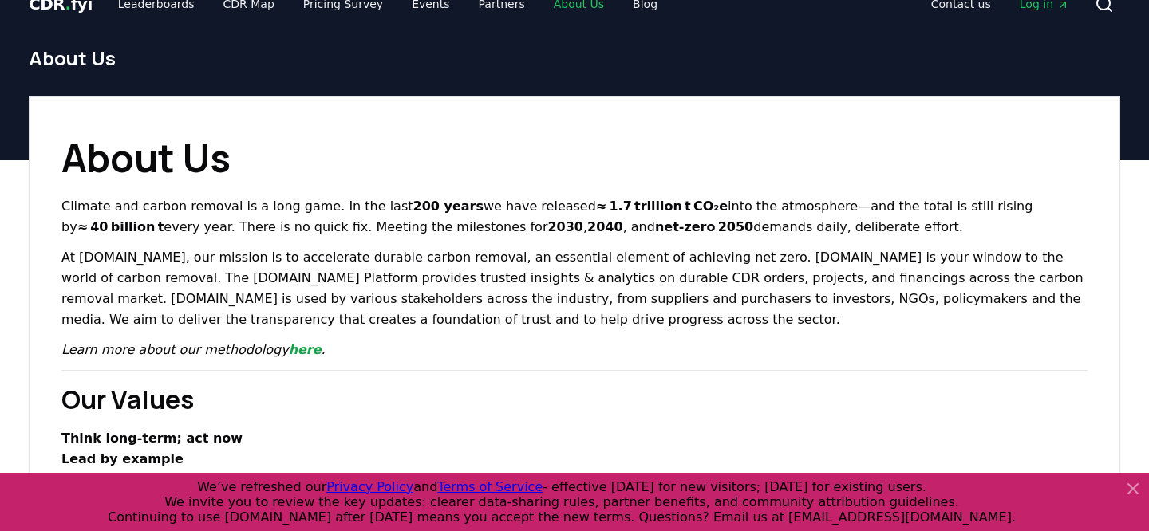
scroll to position [58, 0]
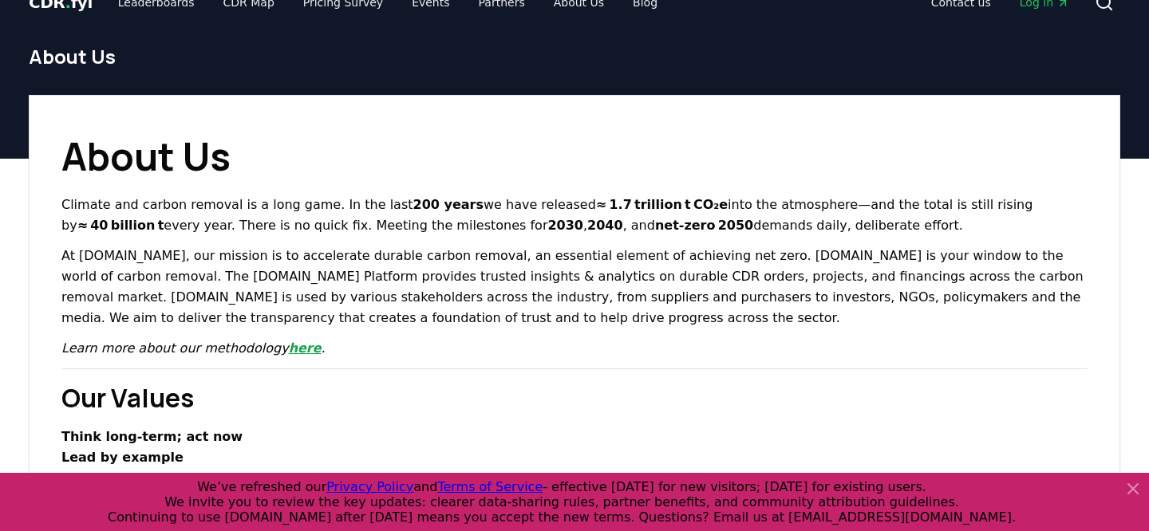
click at [292, 341] on link "here" at bounding box center [305, 348] width 33 height 15
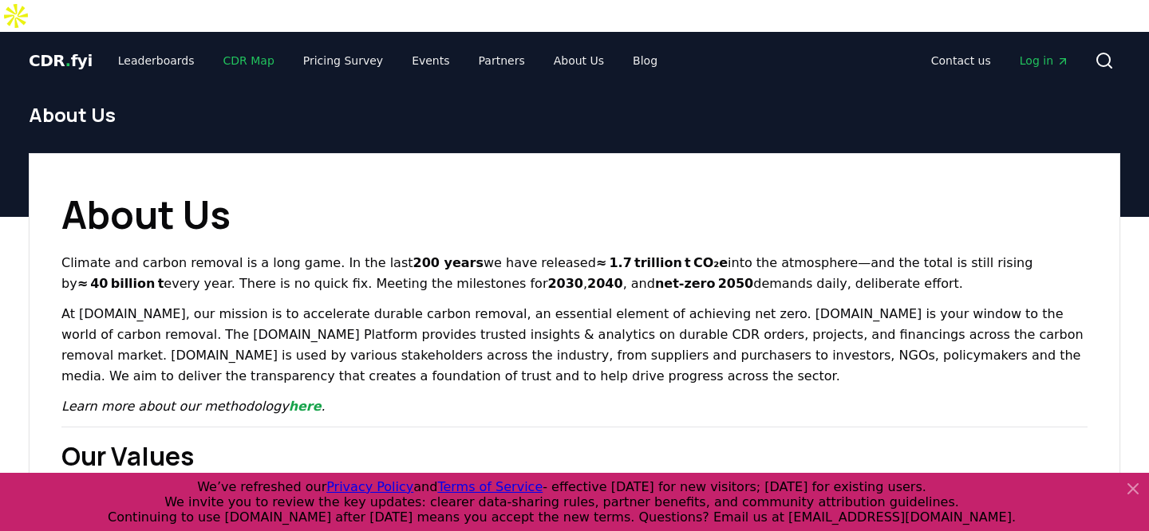
click at [233, 46] on link "CDR Map" at bounding box center [249, 60] width 77 height 29
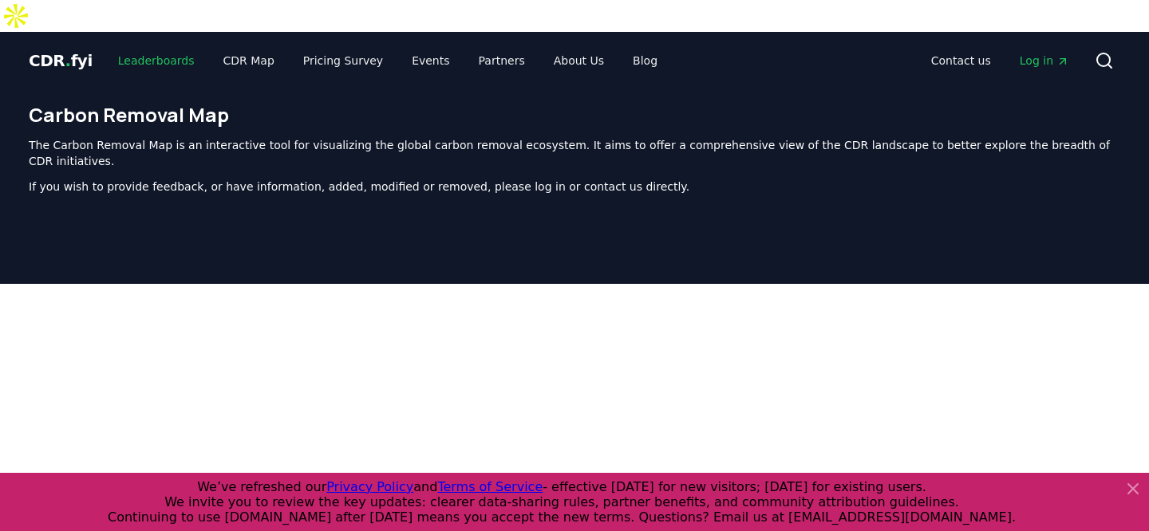
click at [171, 46] on link "Leaderboards" at bounding box center [156, 60] width 102 height 29
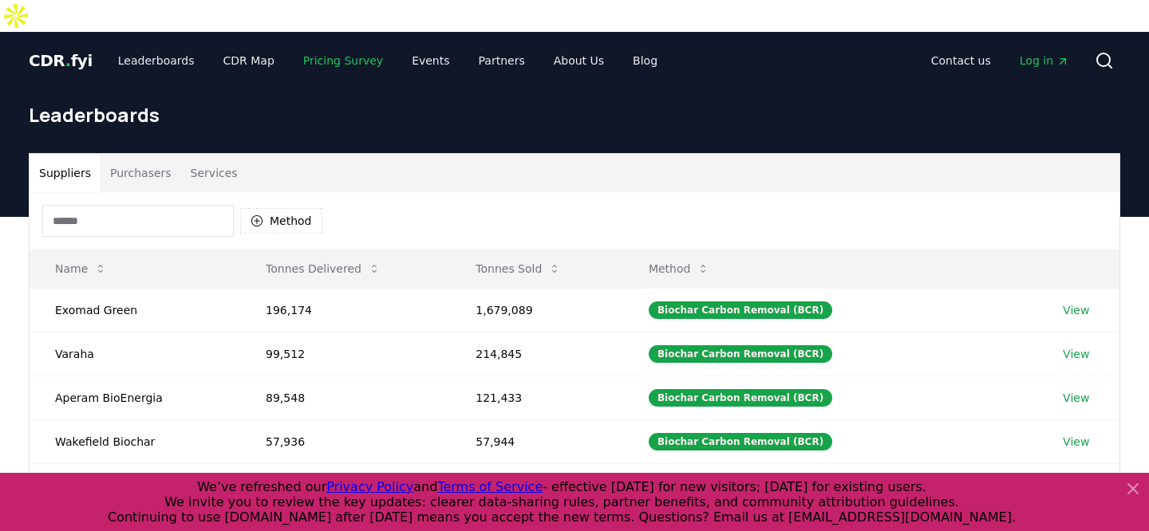
click at [334, 46] on link "Pricing Survey" at bounding box center [342, 60] width 105 height 29
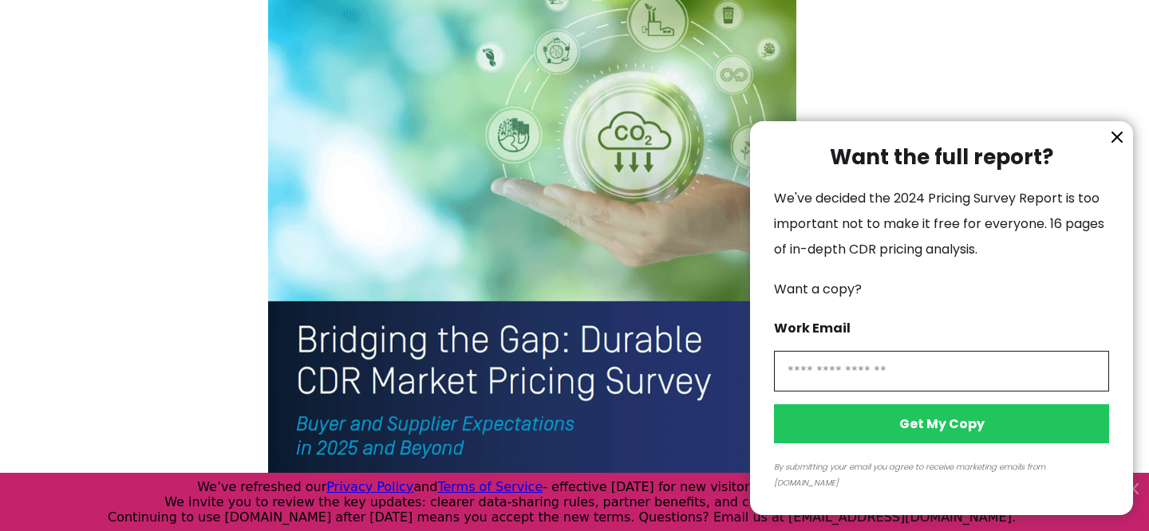
scroll to position [3742, 0]
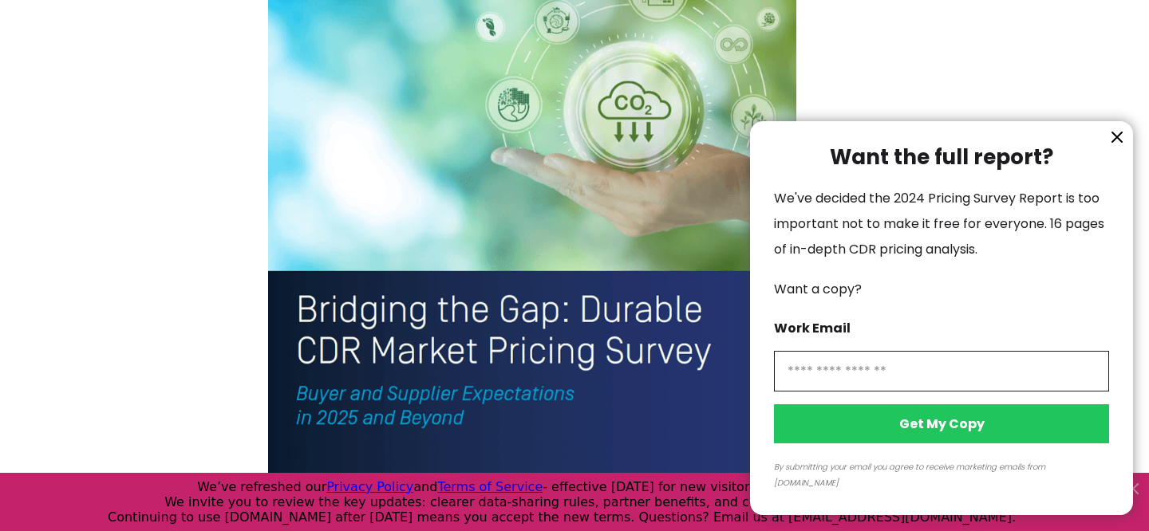
click at [524, 72] on div at bounding box center [574, 265] width 1149 height 531
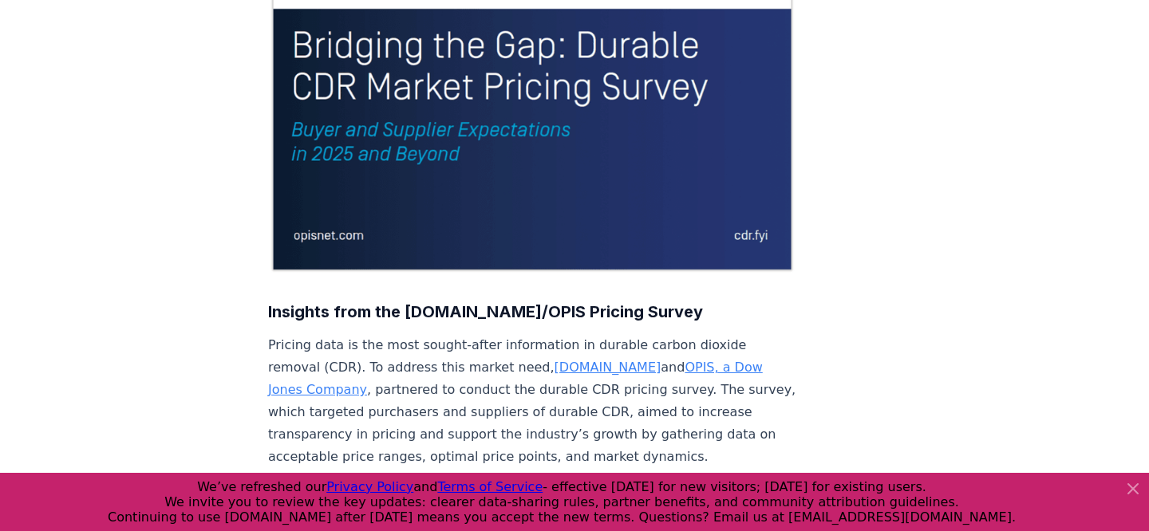
scroll to position [0, 0]
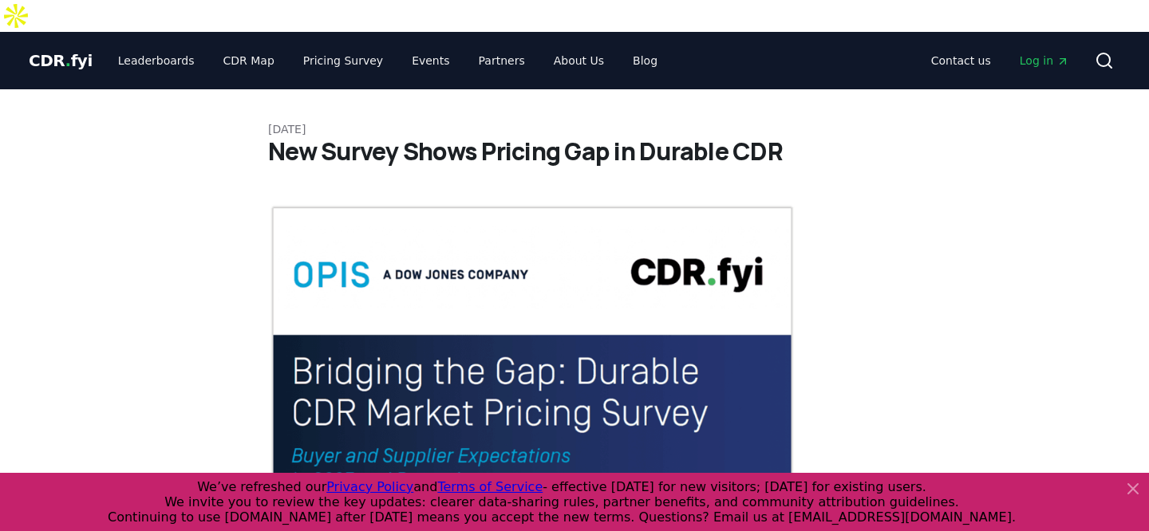
click at [495, 237] on img at bounding box center [532, 402] width 528 height 396
click at [1071, 491] on div "We’ve refreshed our Privacy Policy and Terms of Service - effective today for n…" at bounding box center [561, 501] width 1110 height 45
click at [1134, 483] on icon at bounding box center [1132, 488] width 19 height 19
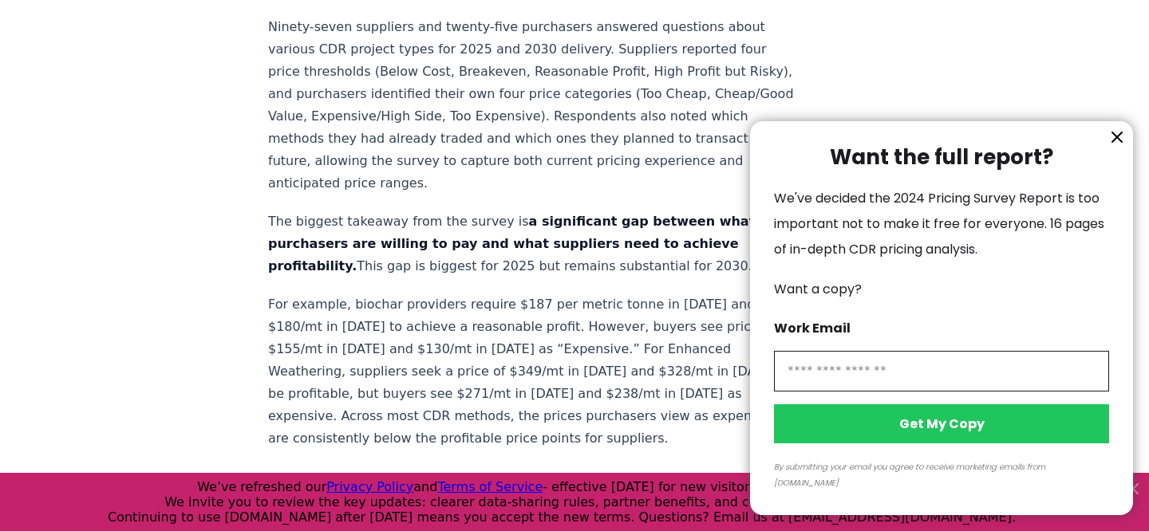
scroll to position [448, 0]
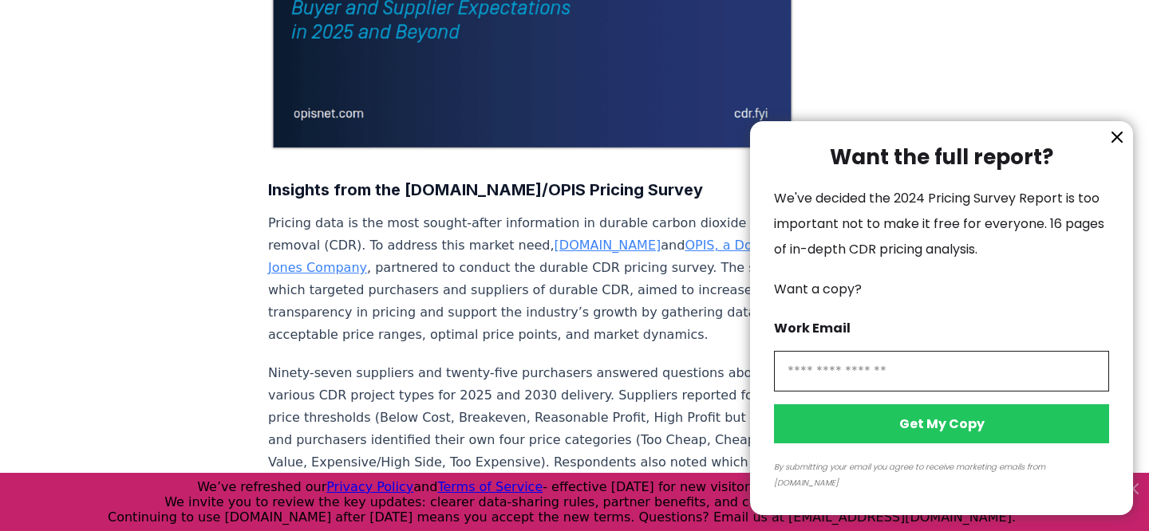
click at [902, 379] on input "information" at bounding box center [941, 371] width 335 height 41
click at [1115, 142] on icon "information" at bounding box center [1117, 137] width 10 height 10
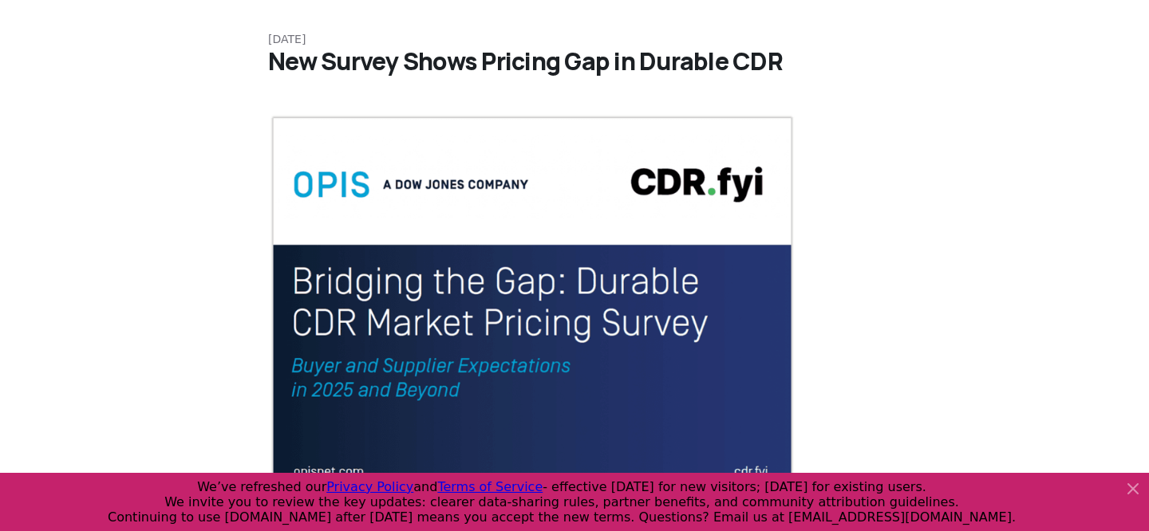
scroll to position [0, 0]
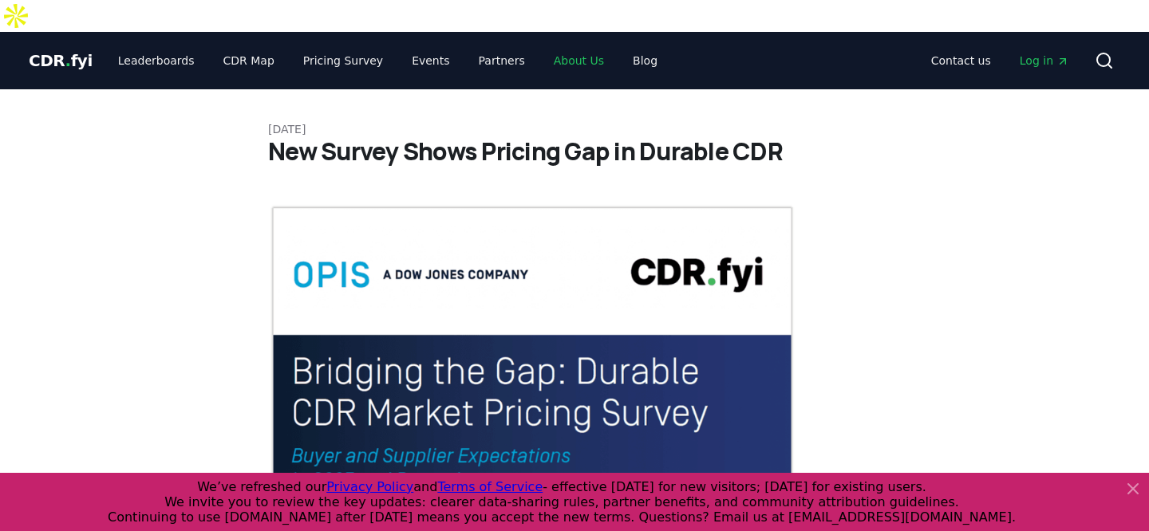
click at [576, 46] on link "About Us" at bounding box center [579, 60] width 76 height 29
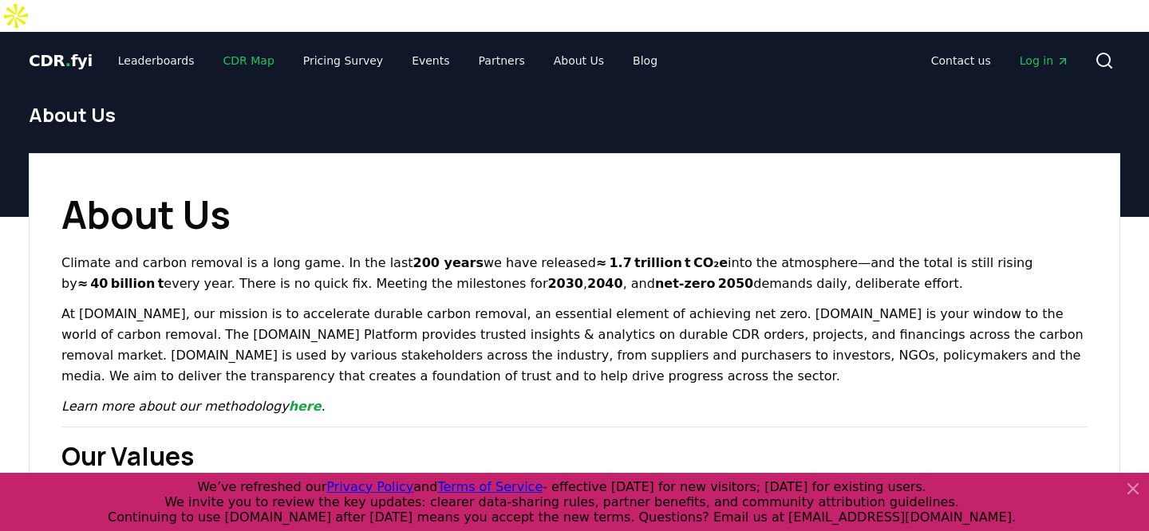
click at [219, 46] on link "CDR Map" at bounding box center [249, 60] width 77 height 29
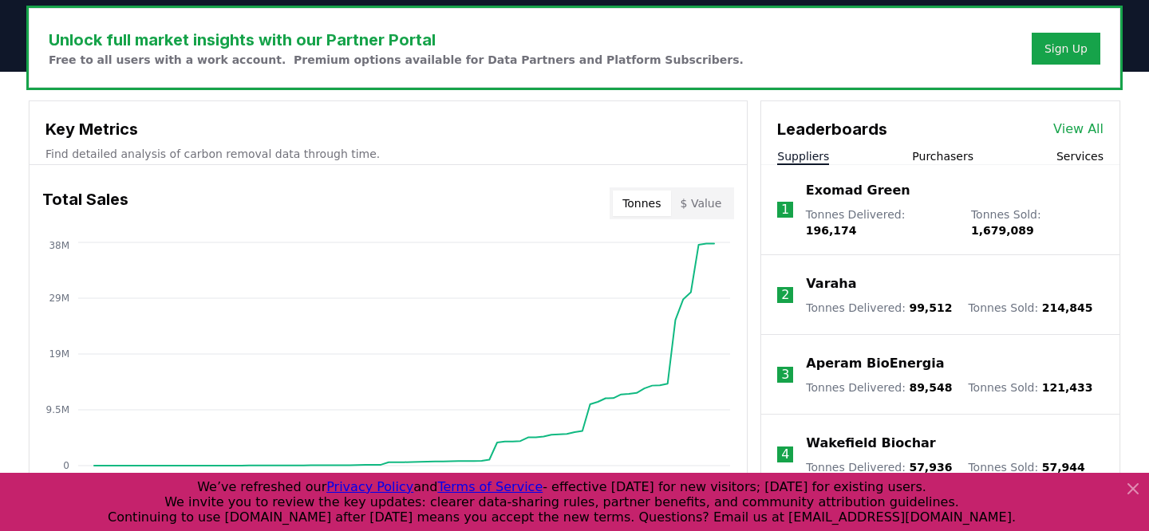
scroll to position [518, 0]
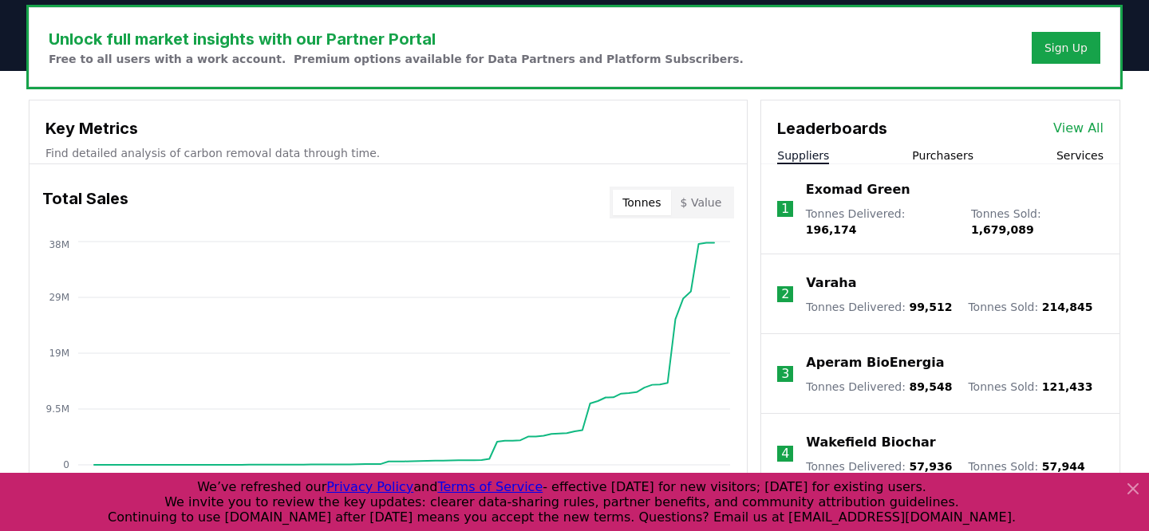
click at [1079, 119] on link "View All" at bounding box center [1078, 128] width 50 height 19
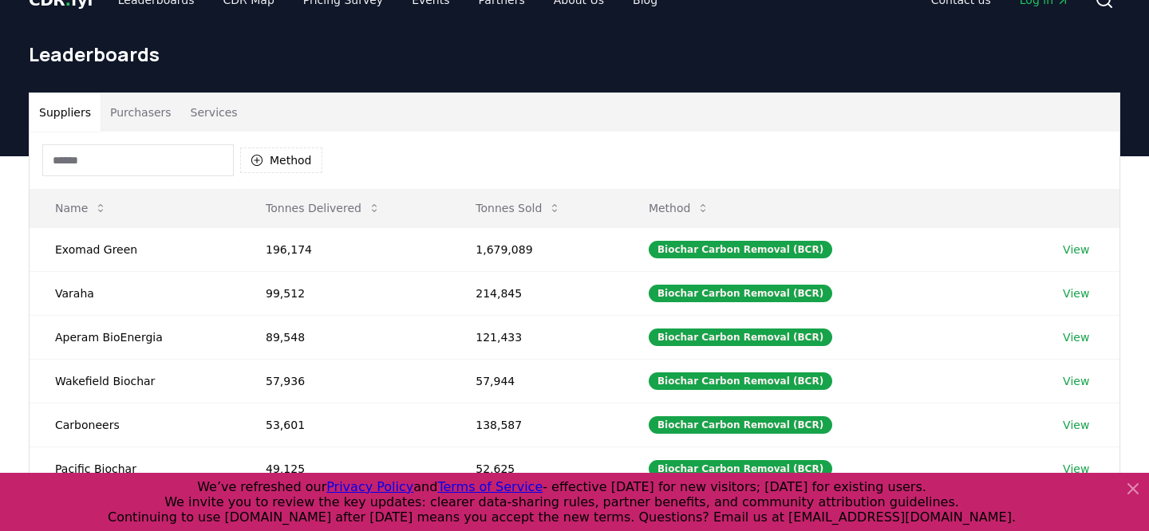
scroll to position [33, 0]
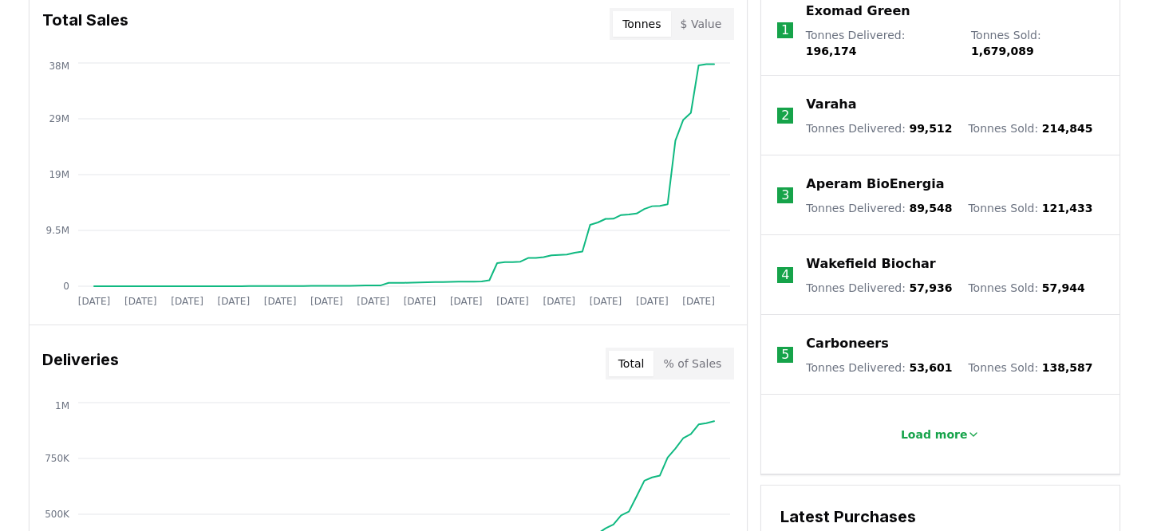
scroll to position [988, 0]
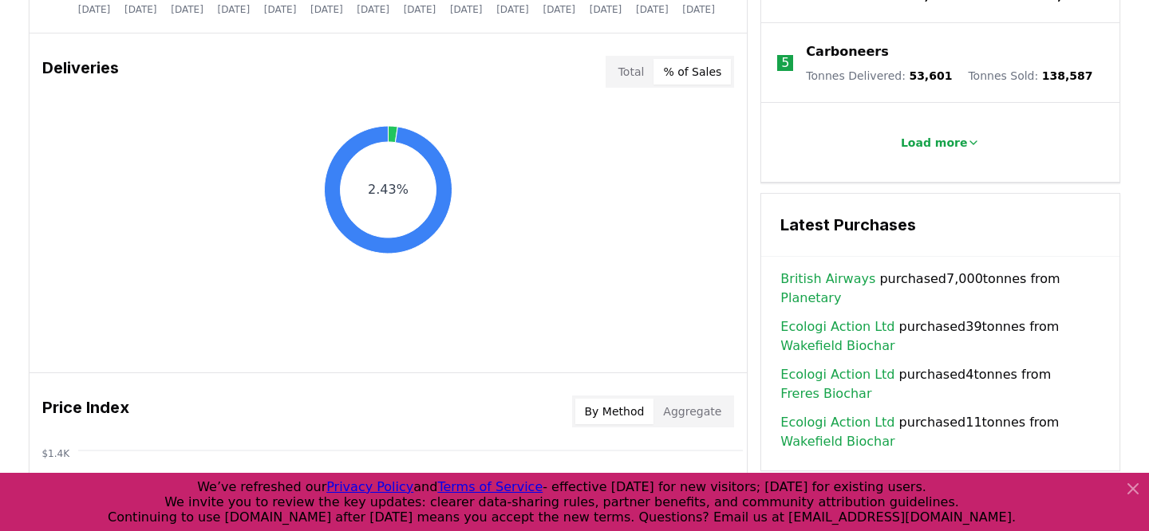
click at [698, 59] on button "% of Sales" at bounding box center [691, 72] width 77 height 26
click at [640, 59] on button "Total" at bounding box center [631, 72] width 45 height 26
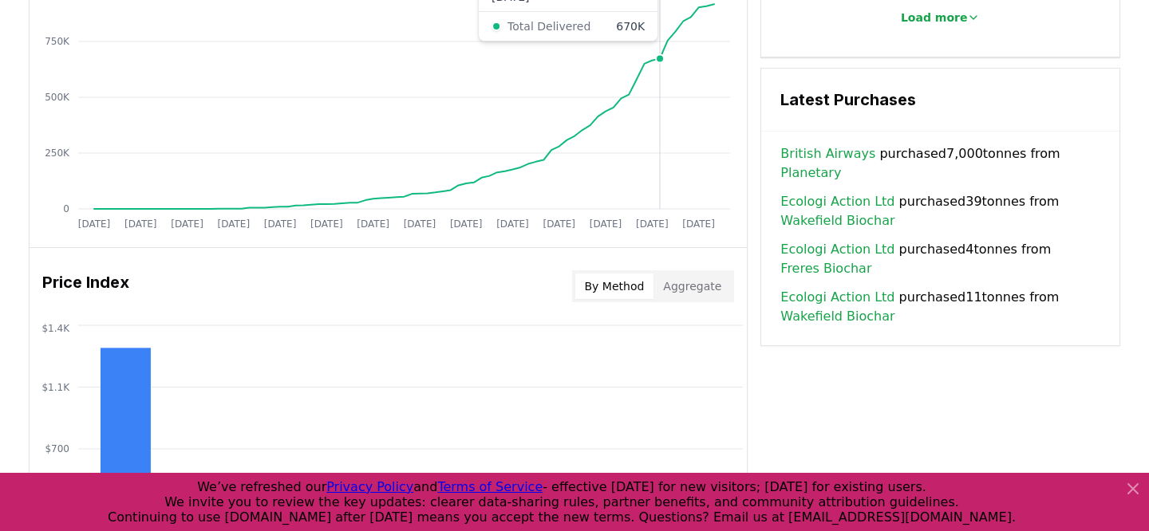
scroll to position [1155, 0]
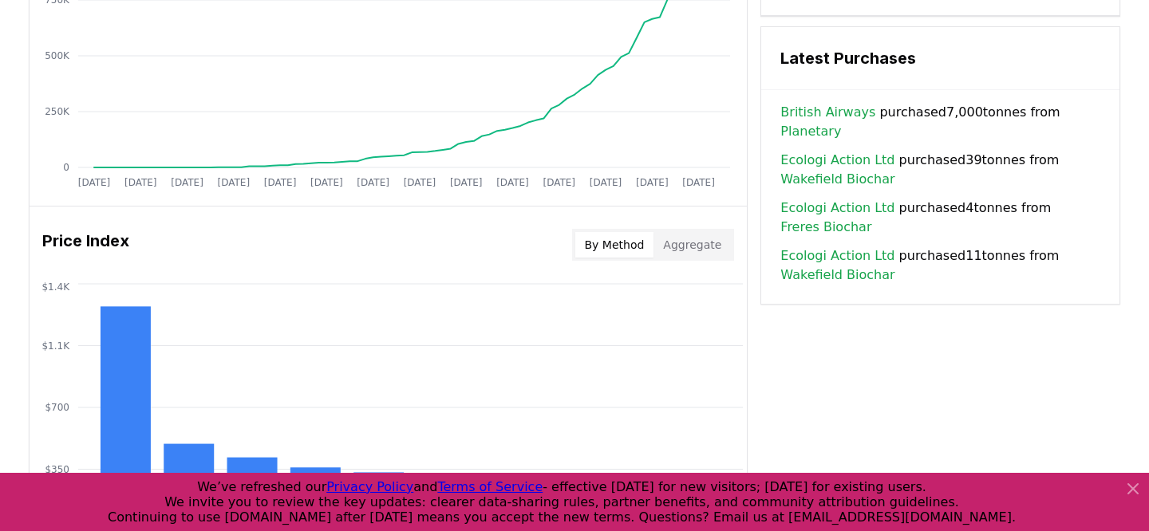
click at [707, 232] on button "Aggregate" at bounding box center [691, 245] width 77 height 26
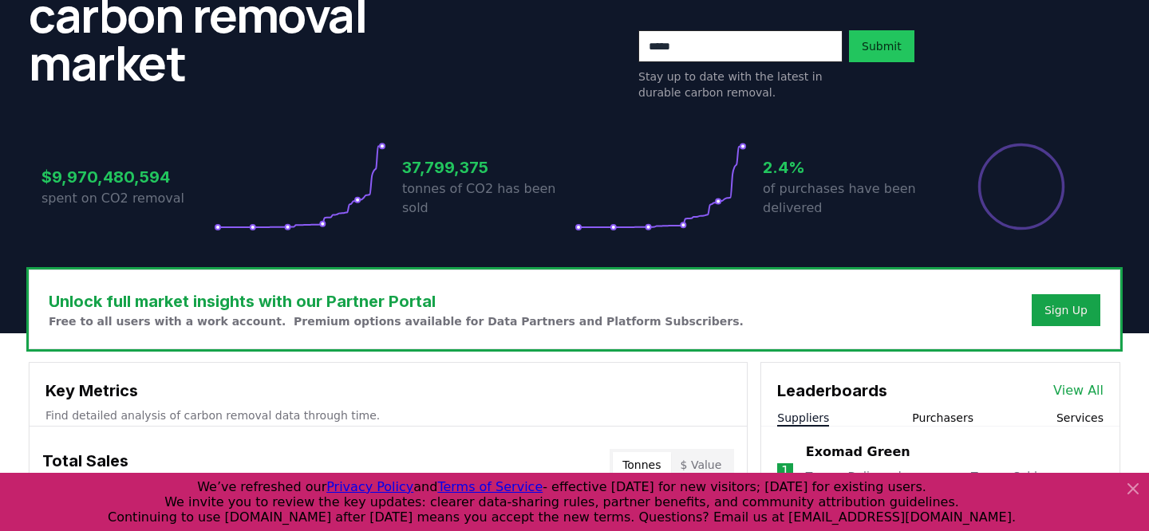
scroll to position [0, 0]
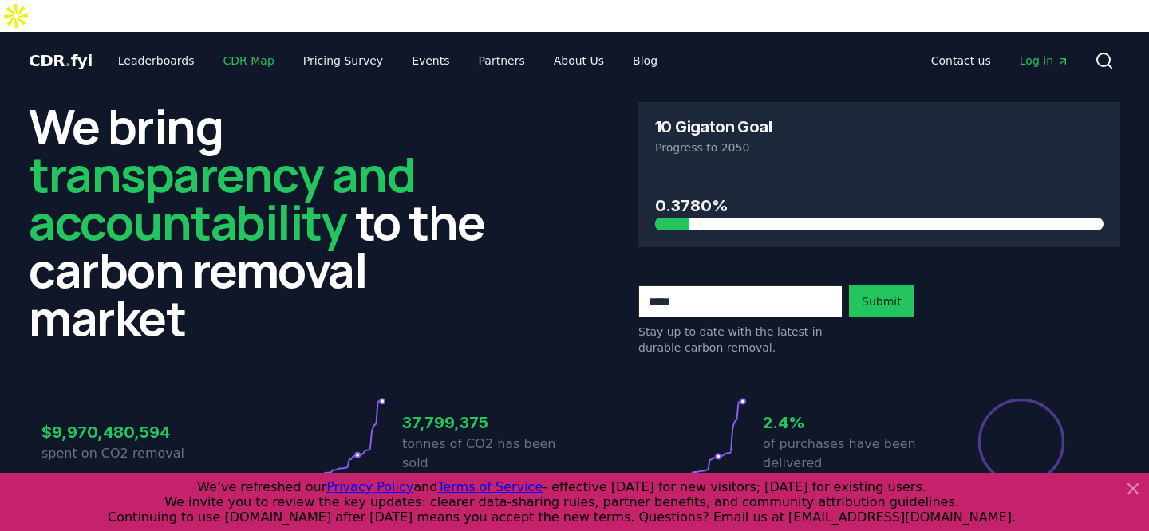
click at [247, 46] on link "CDR Map" at bounding box center [249, 60] width 77 height 29
